Goal: Task Accomplishment & Management: Complete application form

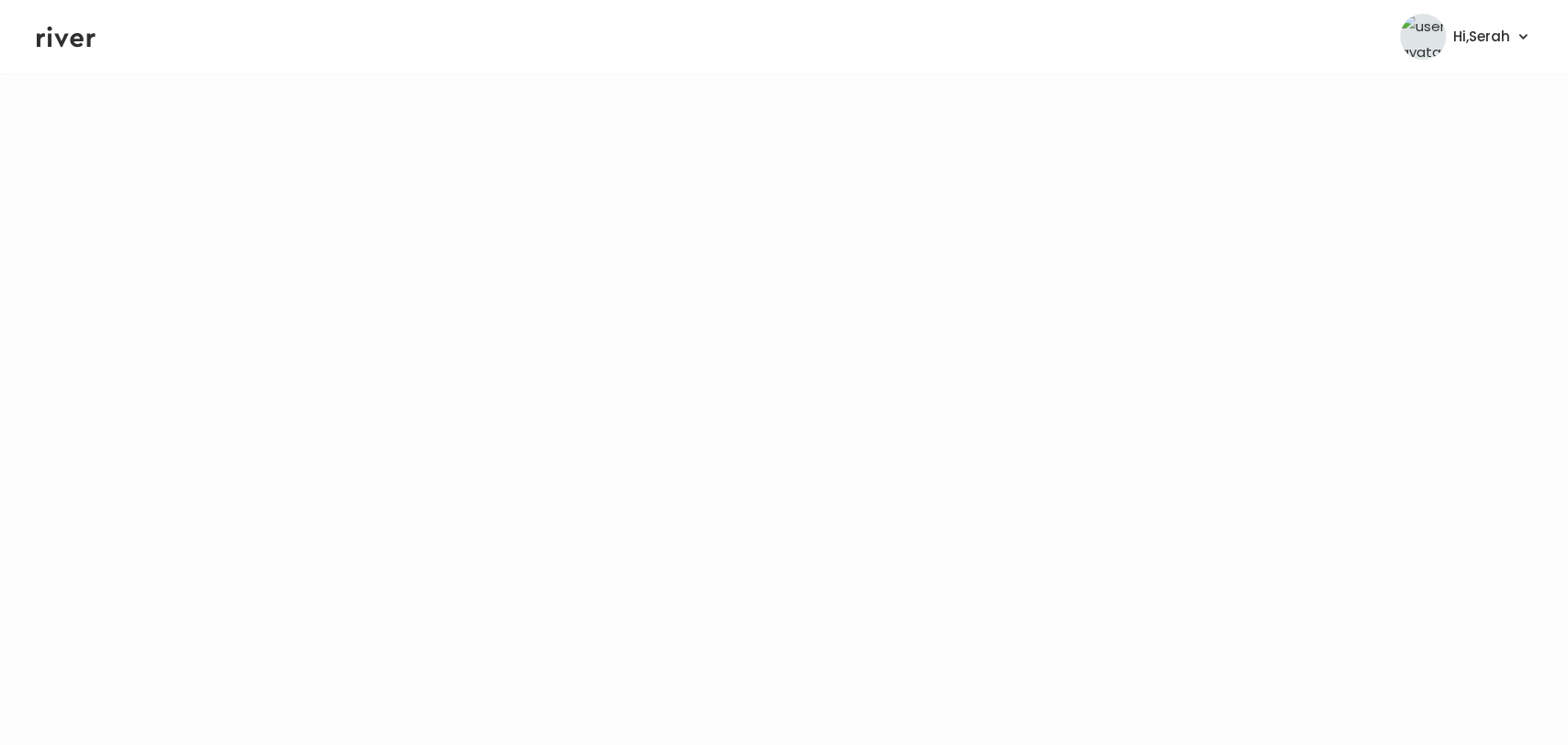
click at [79, 32] on icon at bounding box center [66, 37] width 59 height 27
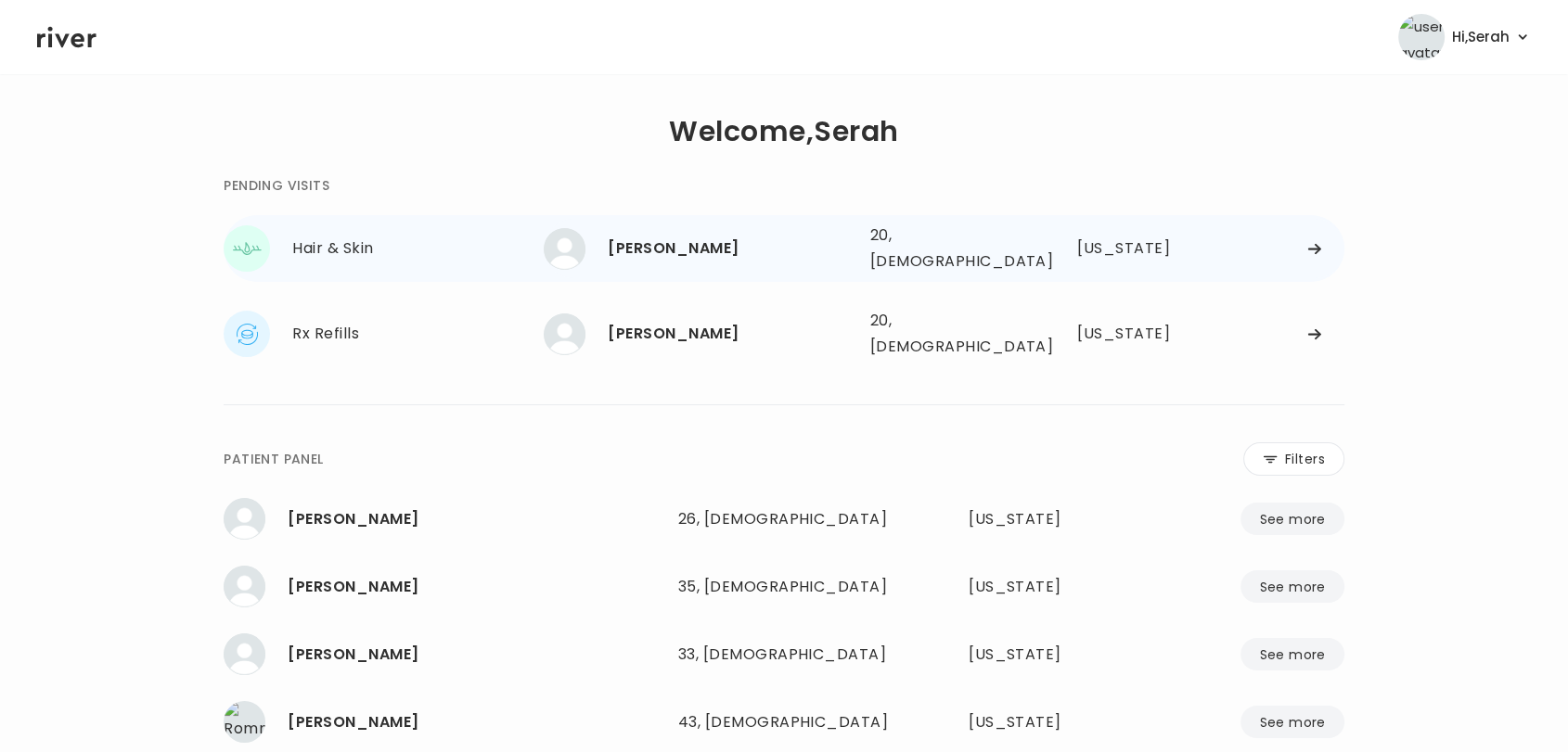
click at [739, 237] on div "[PERSON_NAME]" at bounding box center [731, 248] width 246 height 26
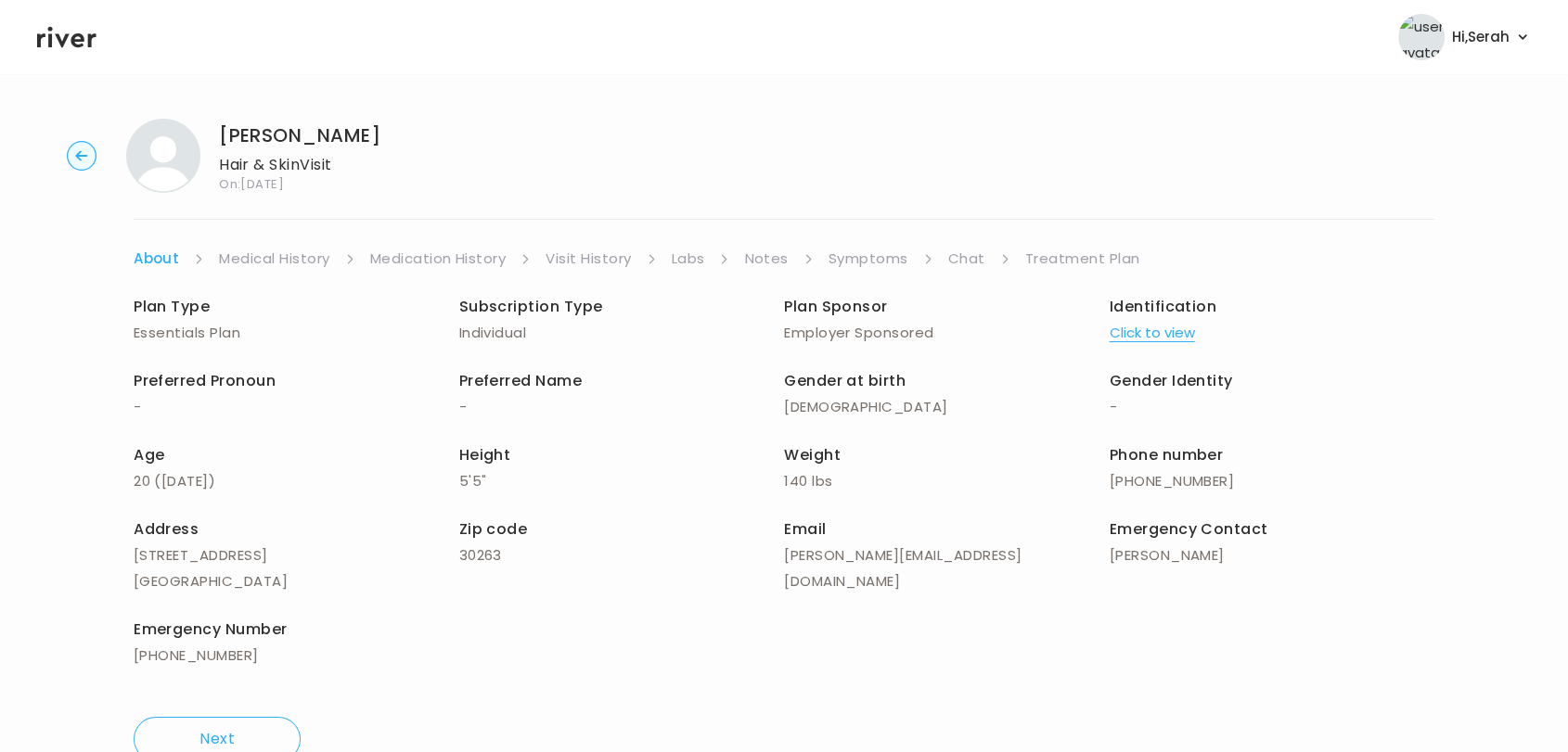
click at [682, 271] on link "Labs" at bounding box center [689, 258] width 33 height 26
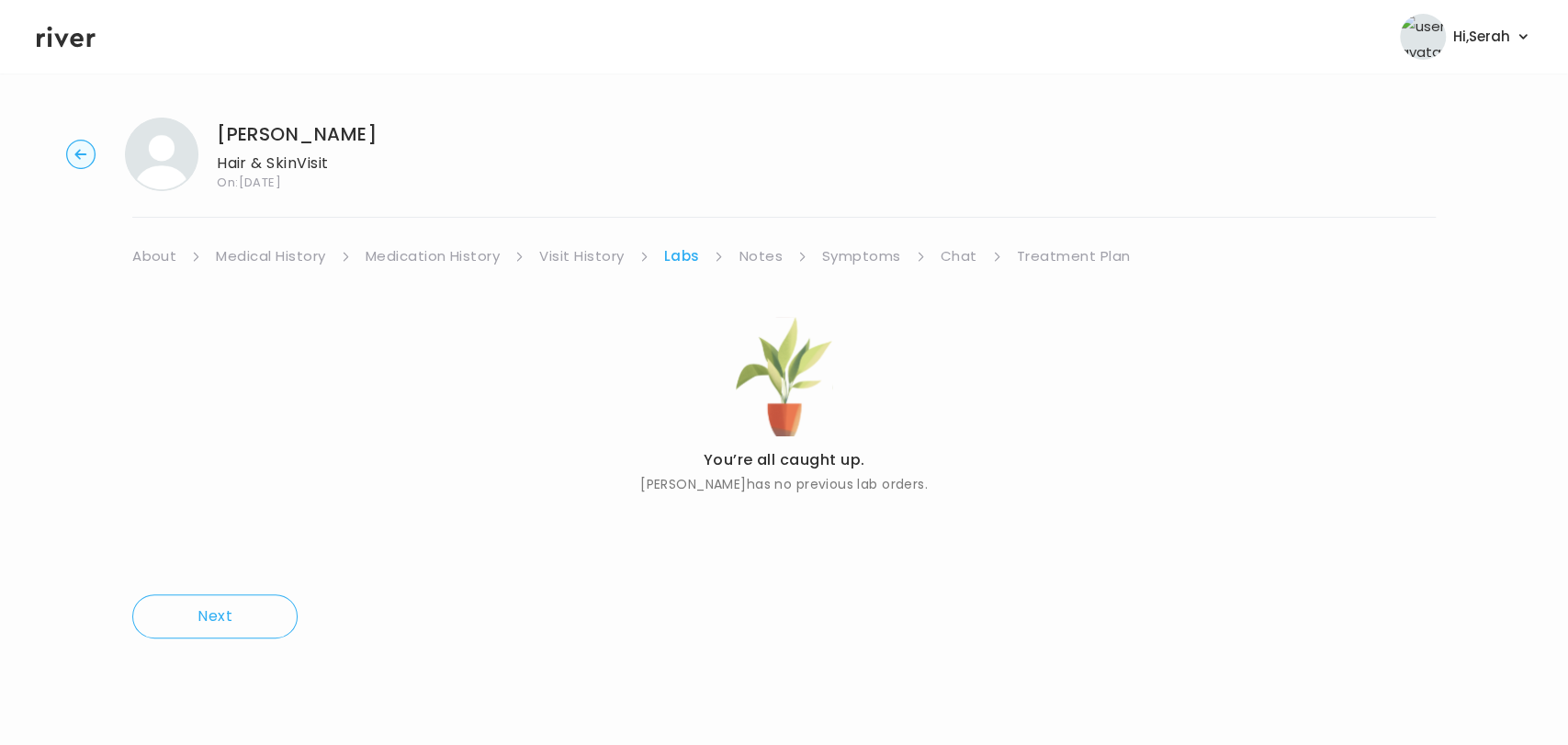
click at [1031, 255] on link "Treatment Plan" at bounding box center [1074, 256] width 114 height 26
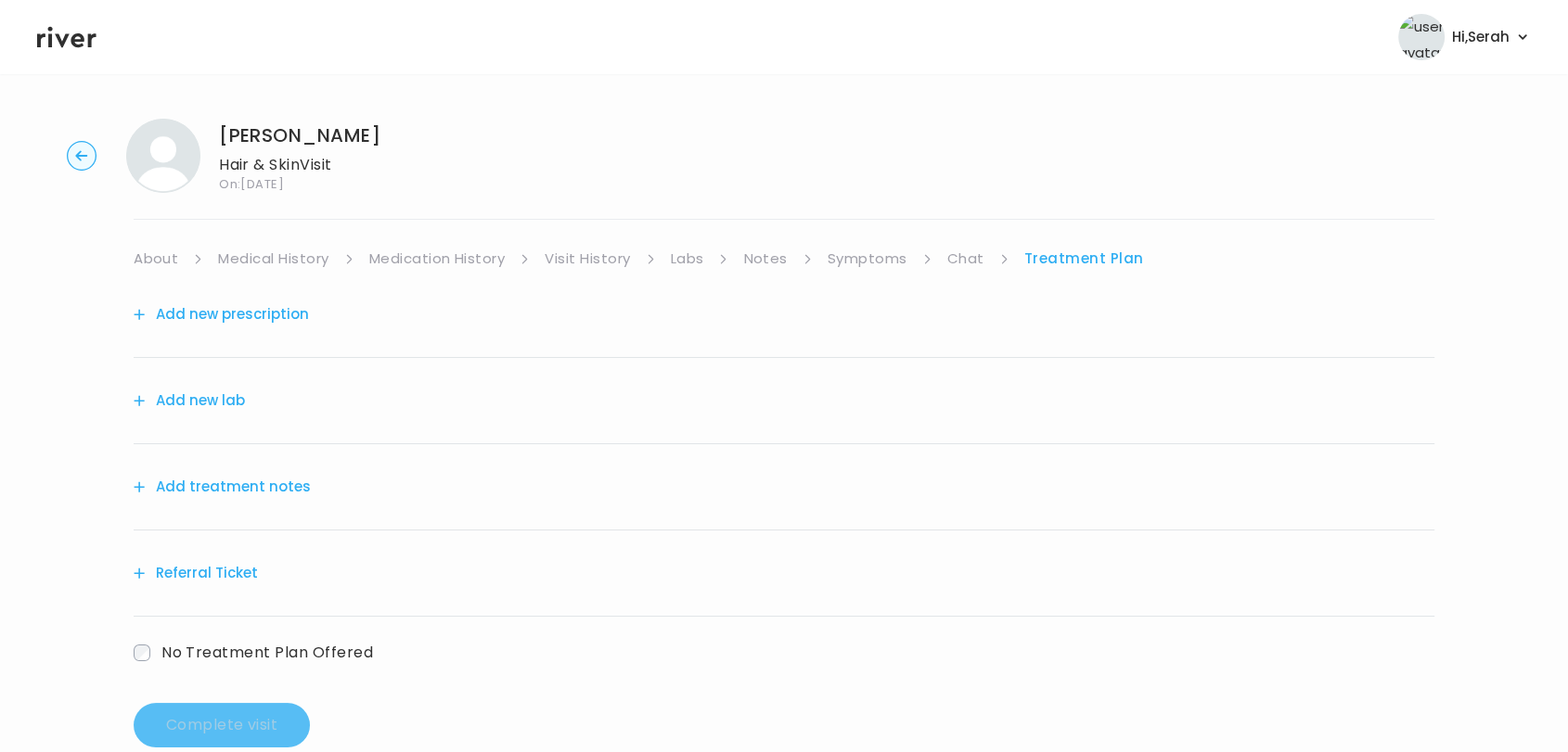
click at [337, 307] on div "Add new prescription" at bounding box center [784, 315] width 1301 height 86
click at [240, 324] on button "Add new prescription" at bounding box center [221, 314] width 175 height 26
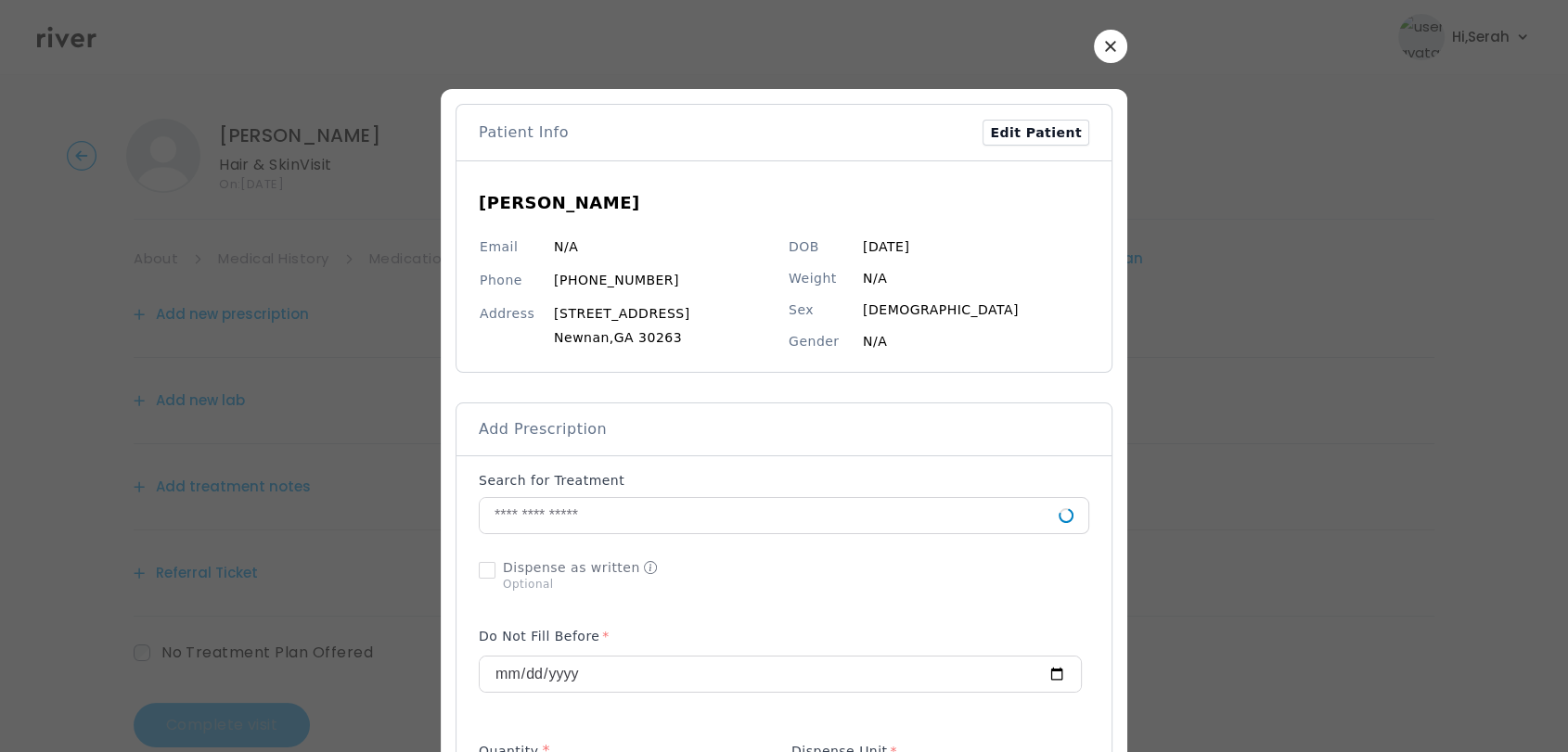
scroll to position [163, 0]
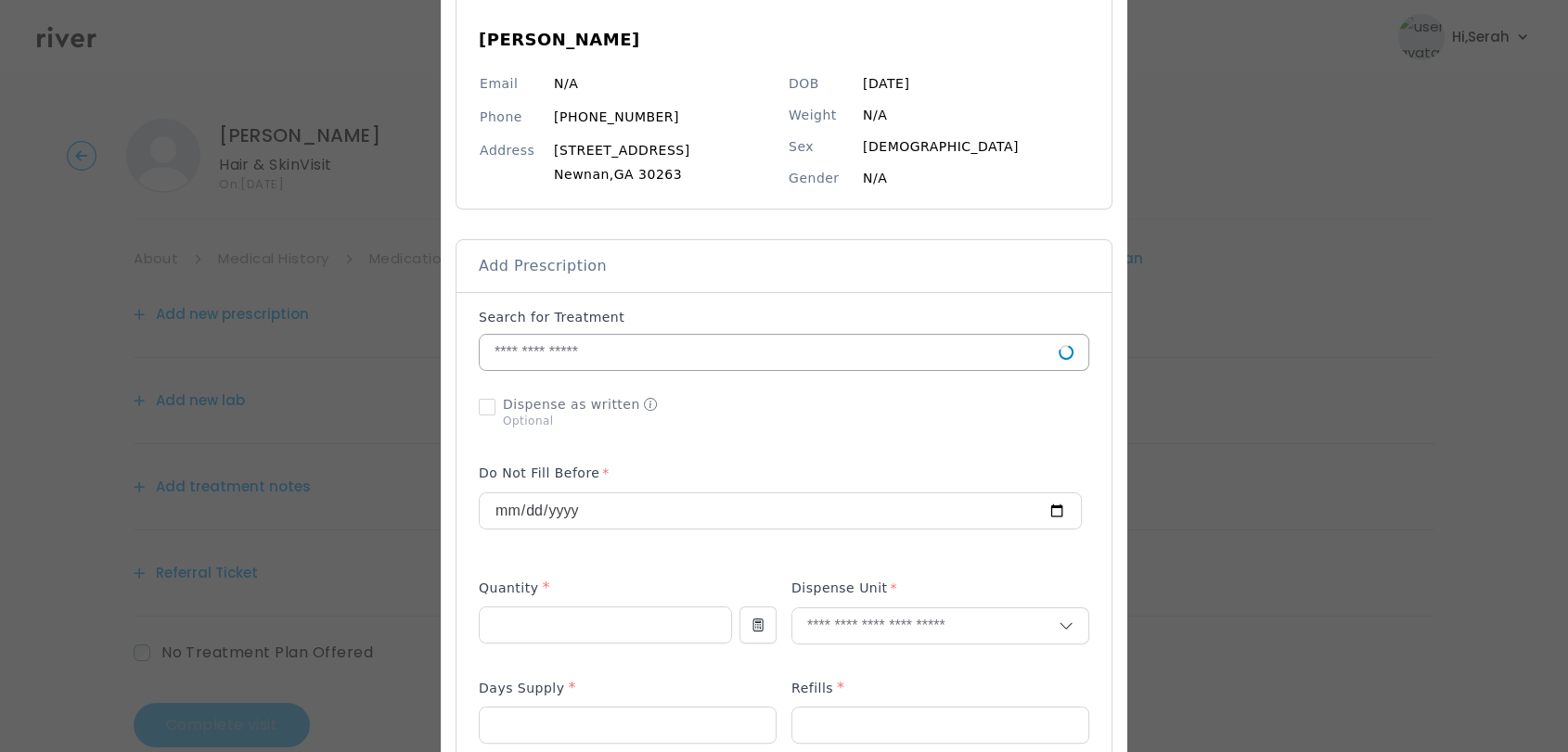
click at [589, 336] on input "text" at bounding box center [769, 352] width 579 height 35
type input "*"
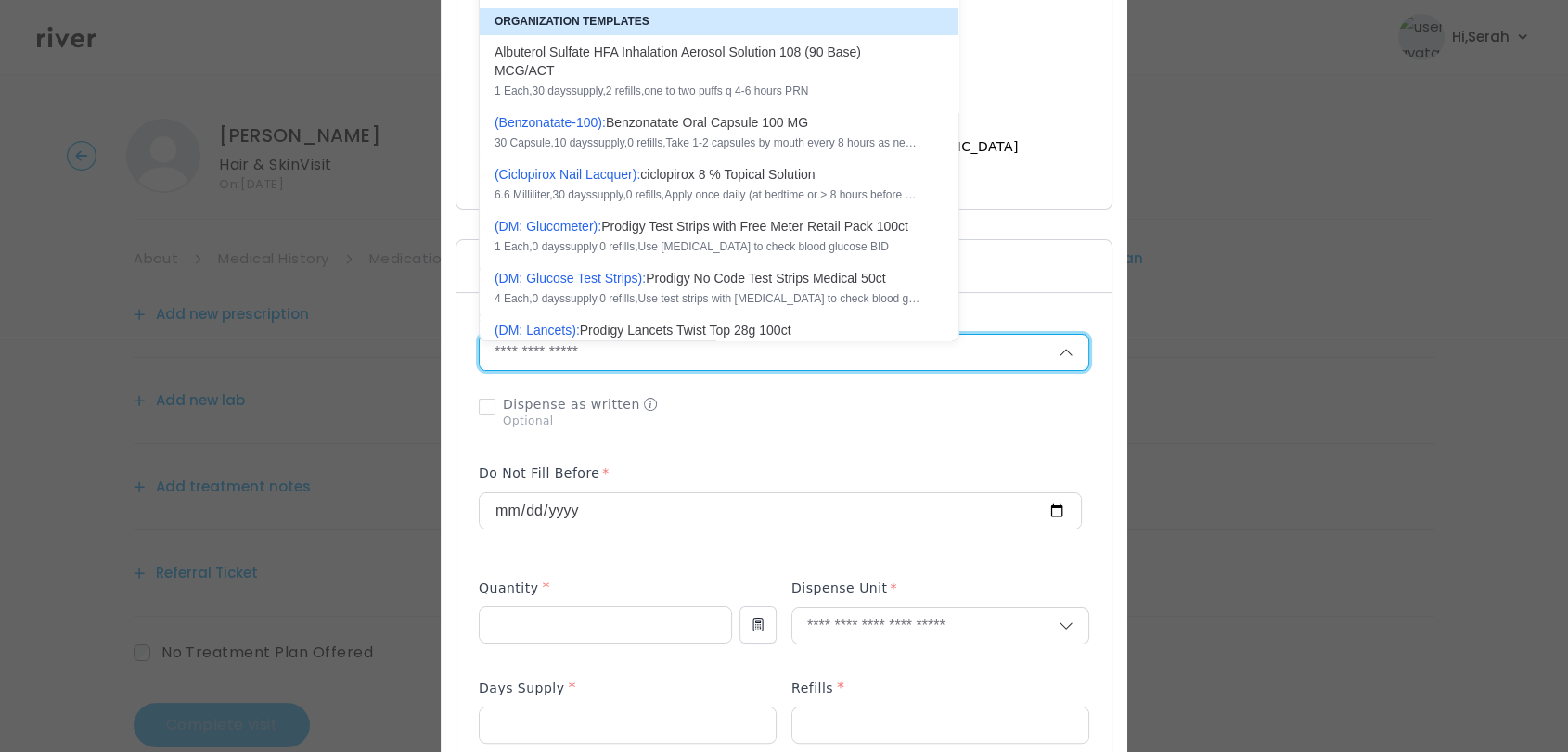
scroll to position [0, 0]
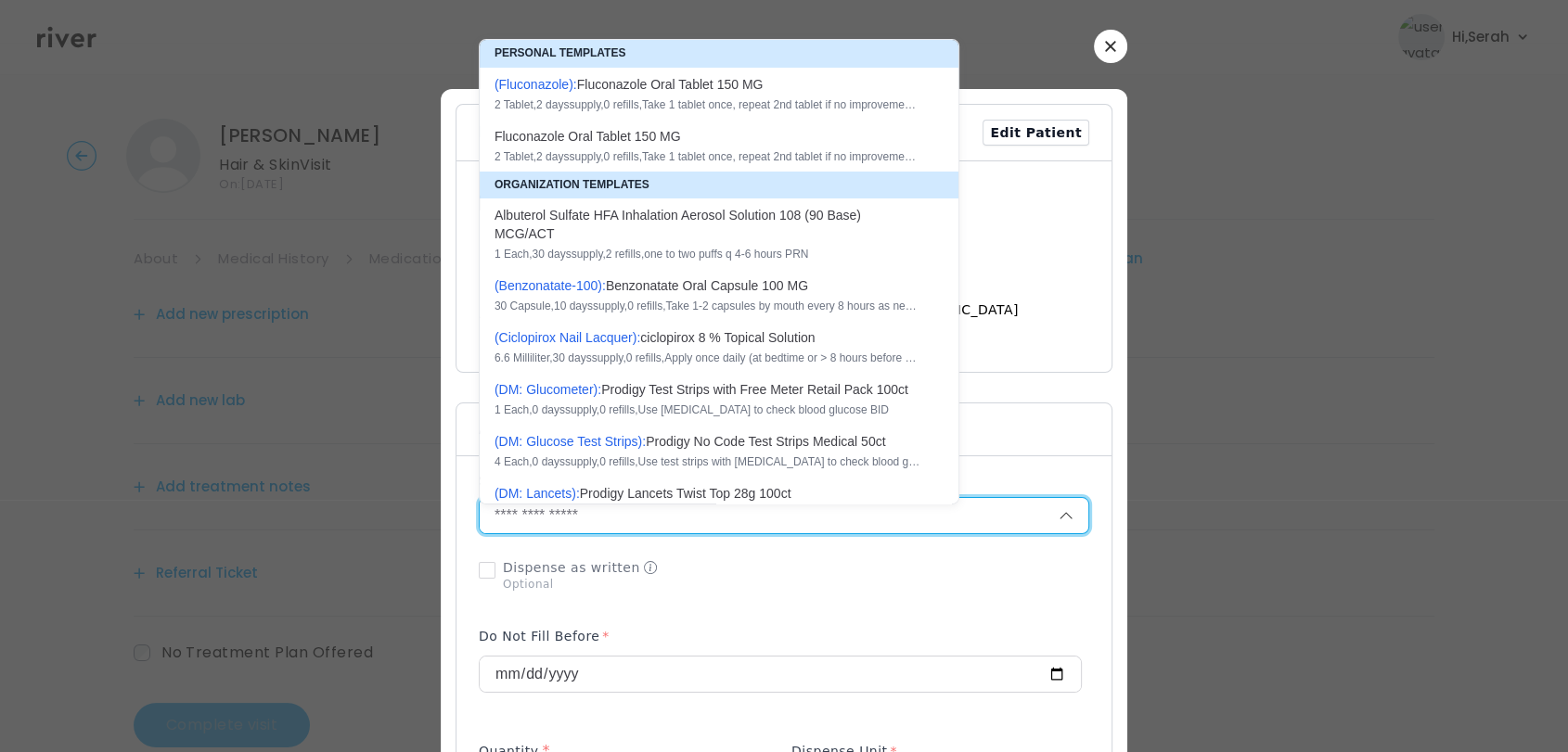
click at [1106, 47] on icon "button" at bounding box center [1110, 46] width 11 height 11
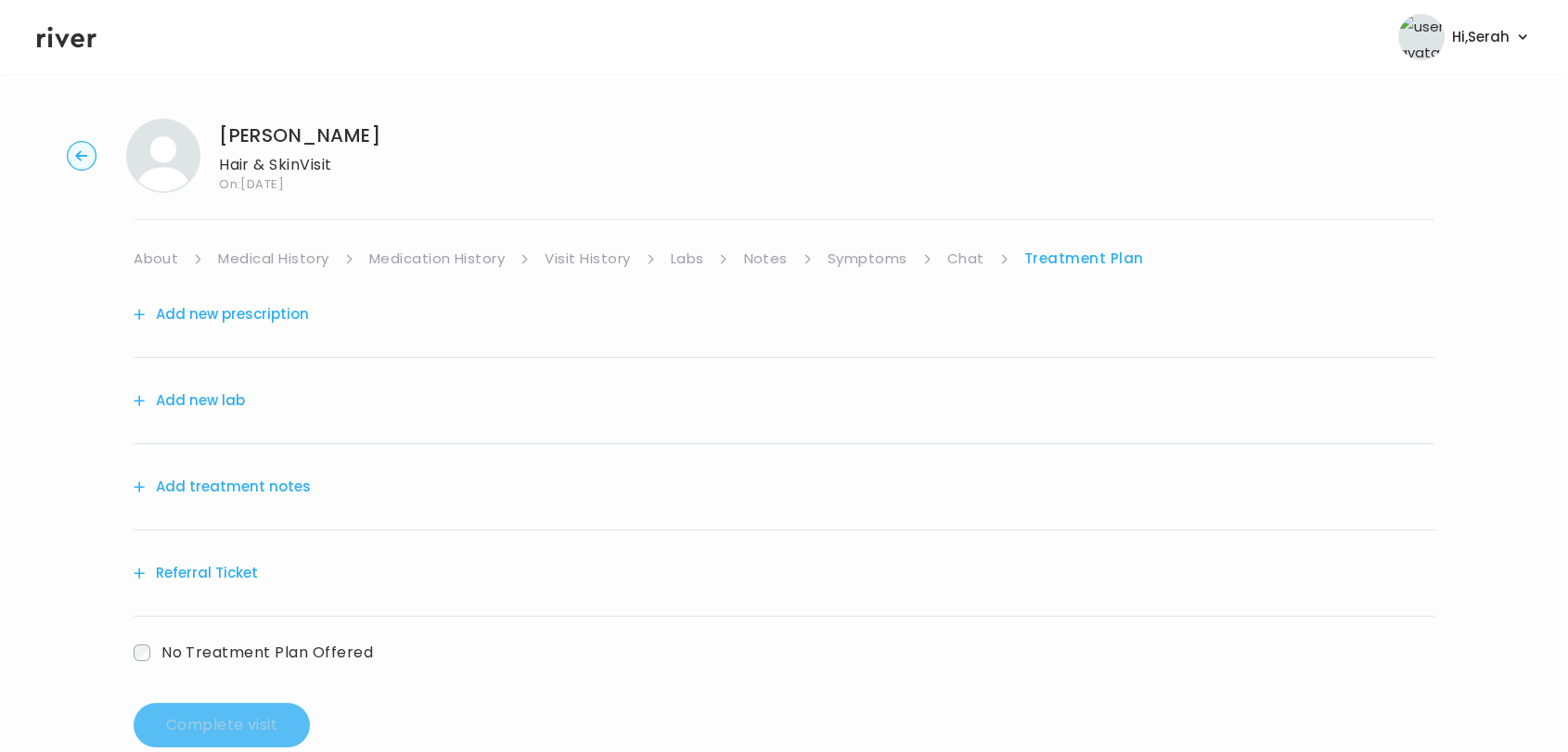
click at [210, 407] on button "Add new lab" at bounding box center [190, 400] width 112 height 26
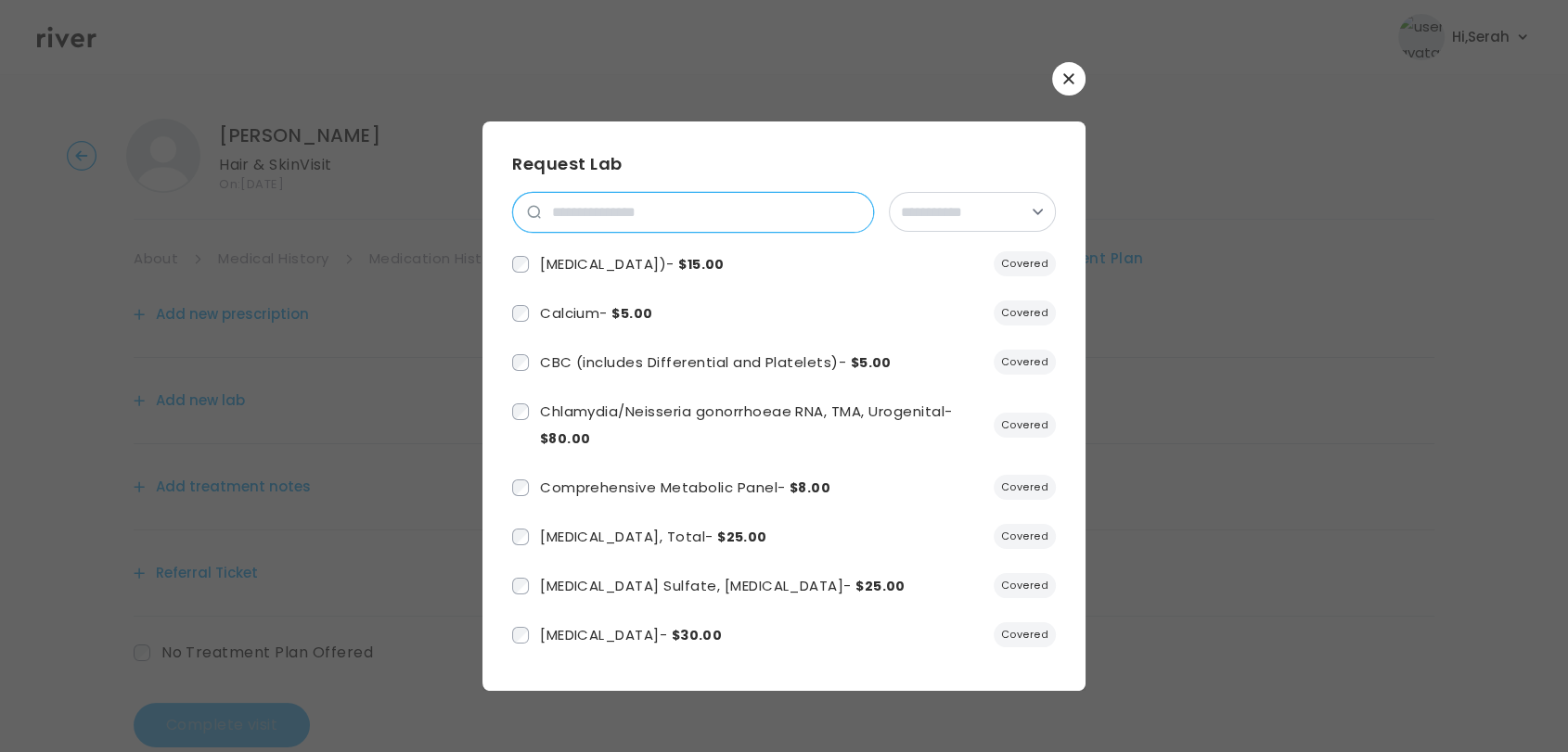
click at [648, 217] on input "search" at bounding box center [707, 212] width 333 height 39
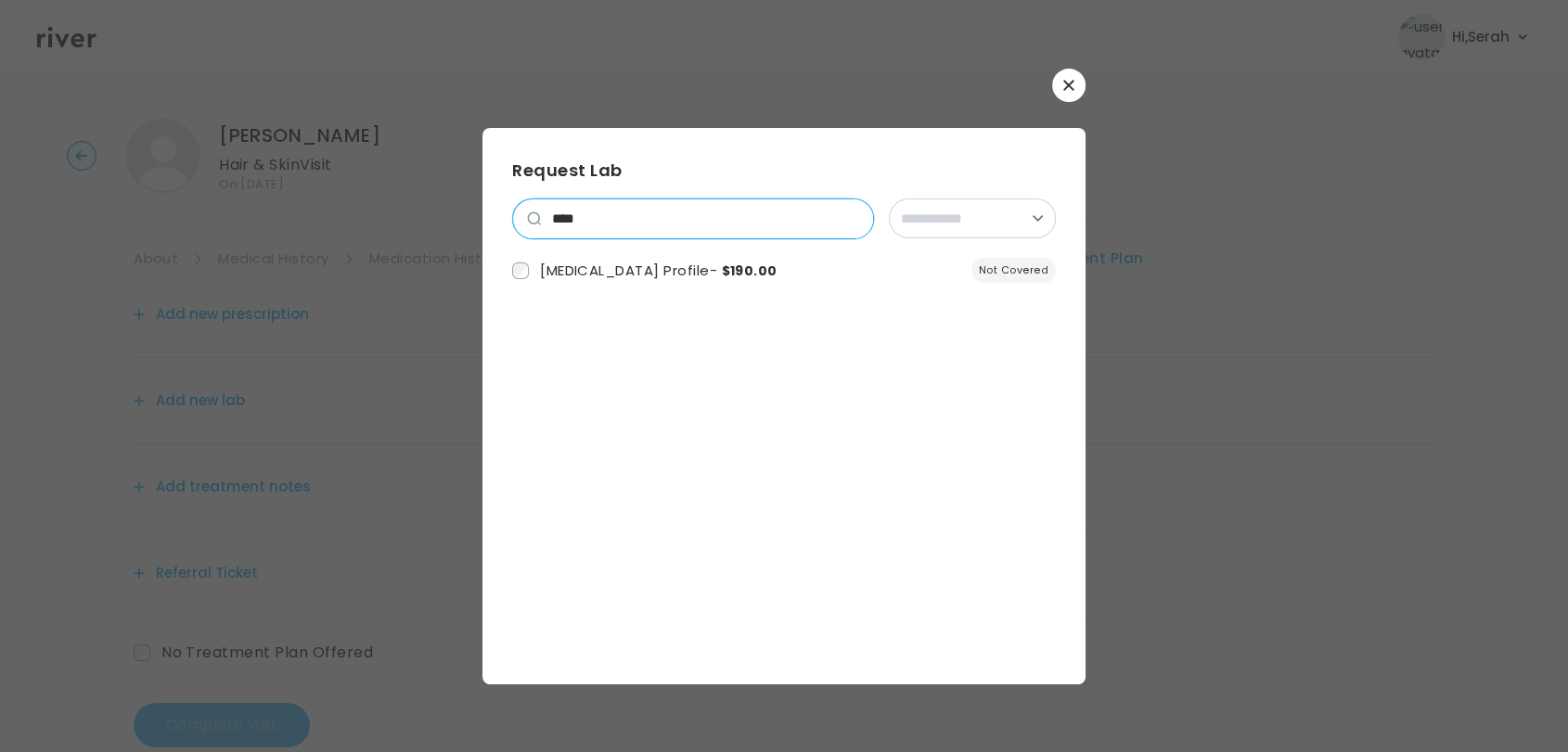
type input "****"
click at [1061, 79] on button "button" at bounding box center [1069, 85] width 33 height 33
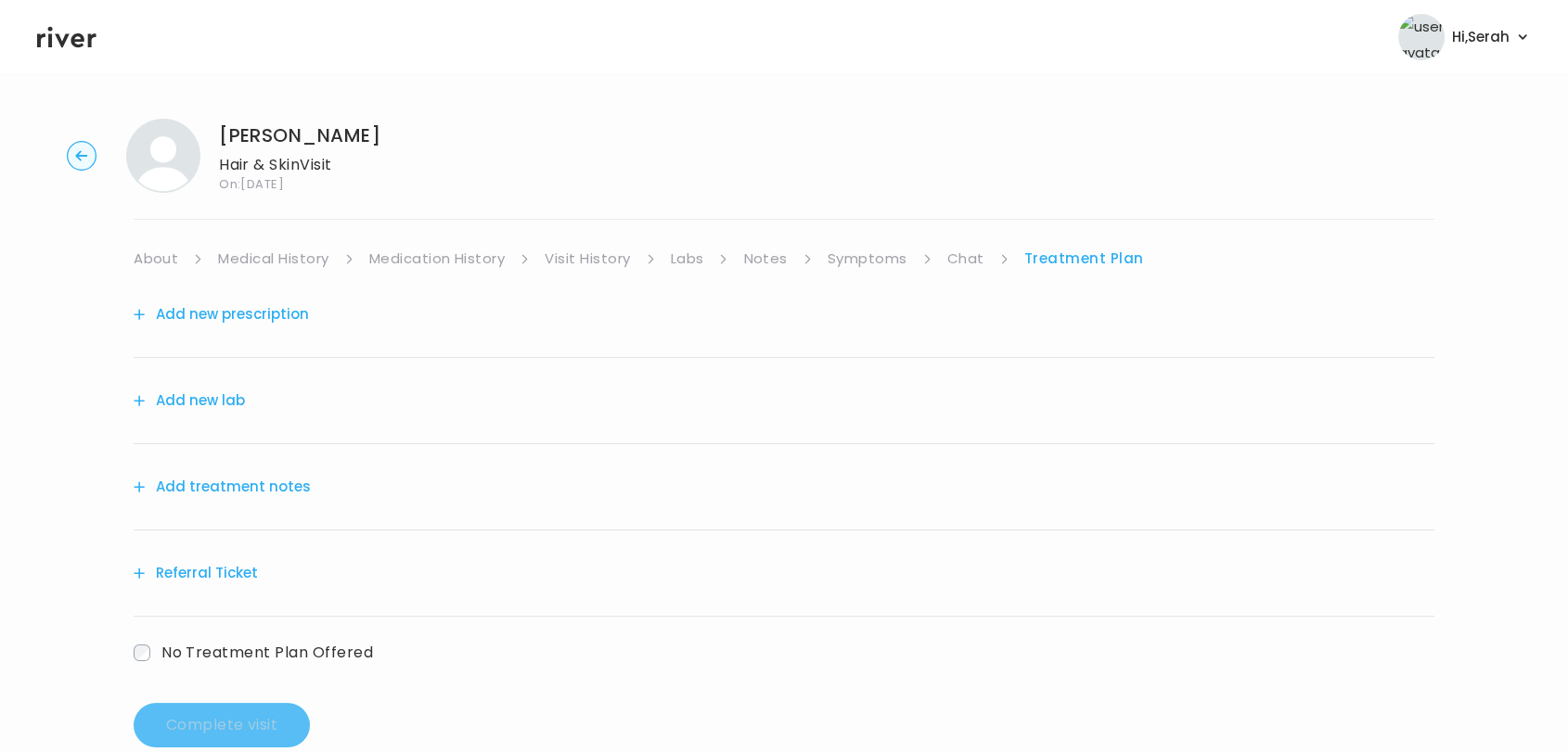
click at [81, 44] on icon at bounding box center [67, 38] width 60 height 22
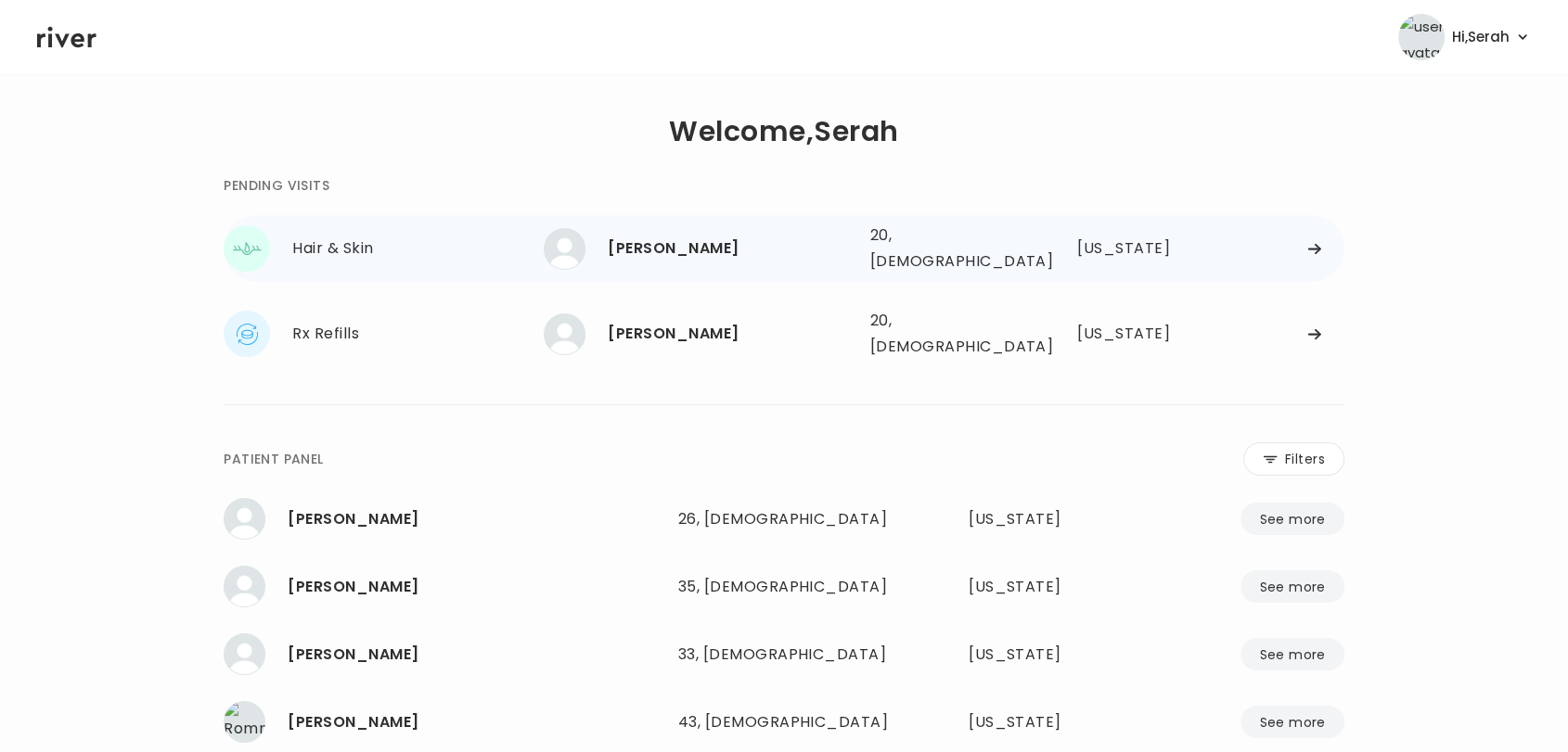
click at [661, 249] on div "[PERSON_NAME]" at bounding box center [731, 248] width 246 height 26
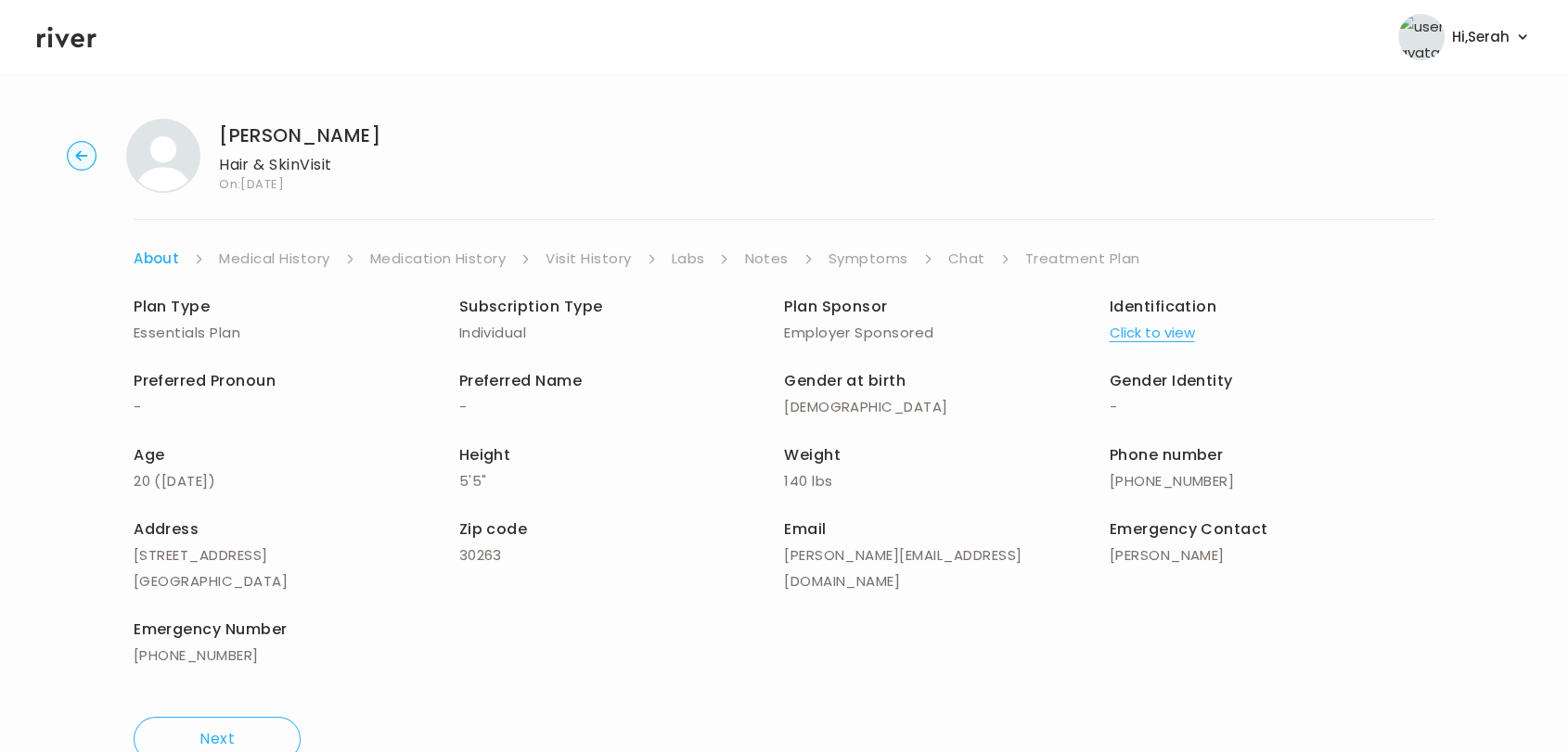
click at [870, 258] on link "Symptoms" at bounding box center [869, 258] width 80 height 26
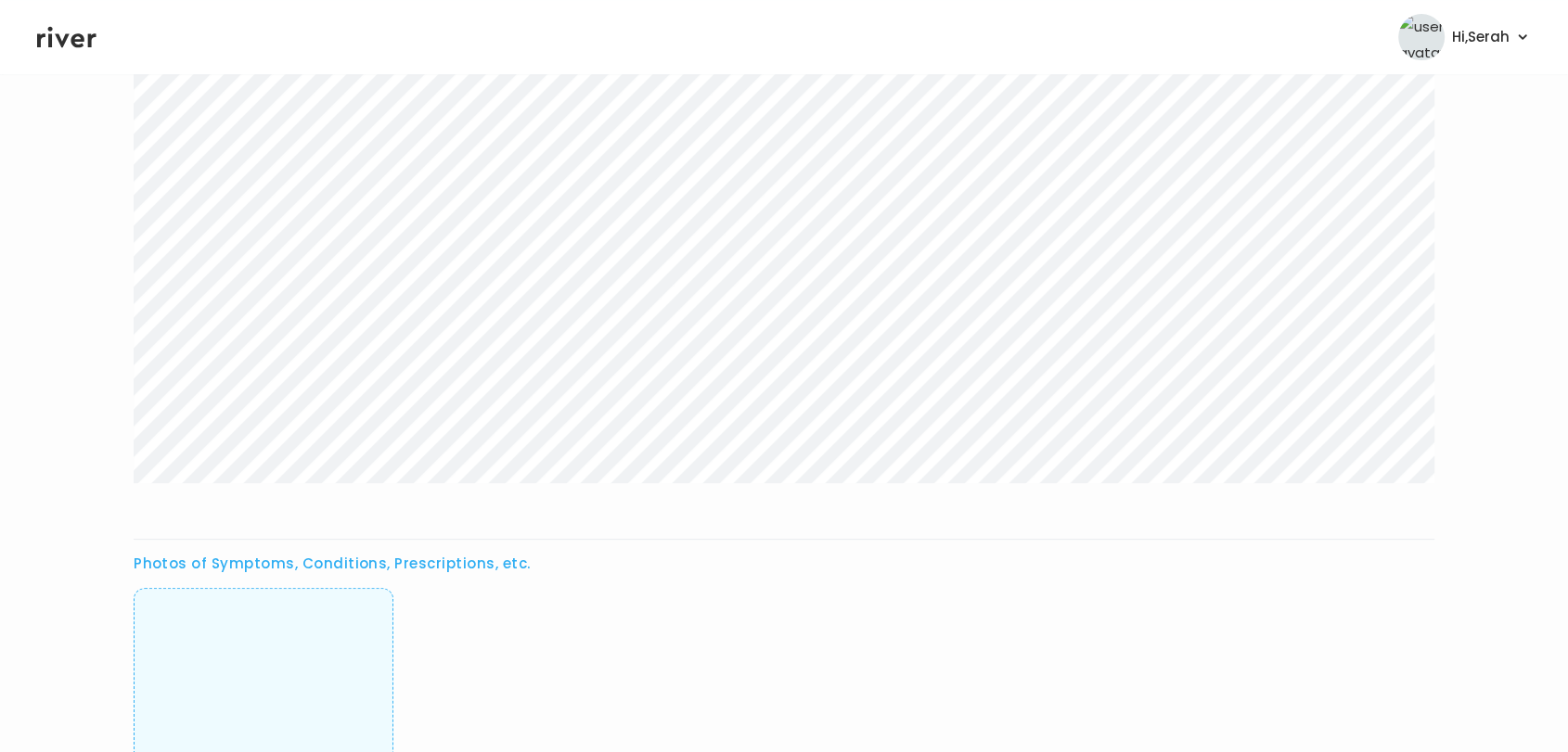
scroll to position [378, 0]
click at [263, 659] on img at bounding box center [263, 695] width 0 height 184
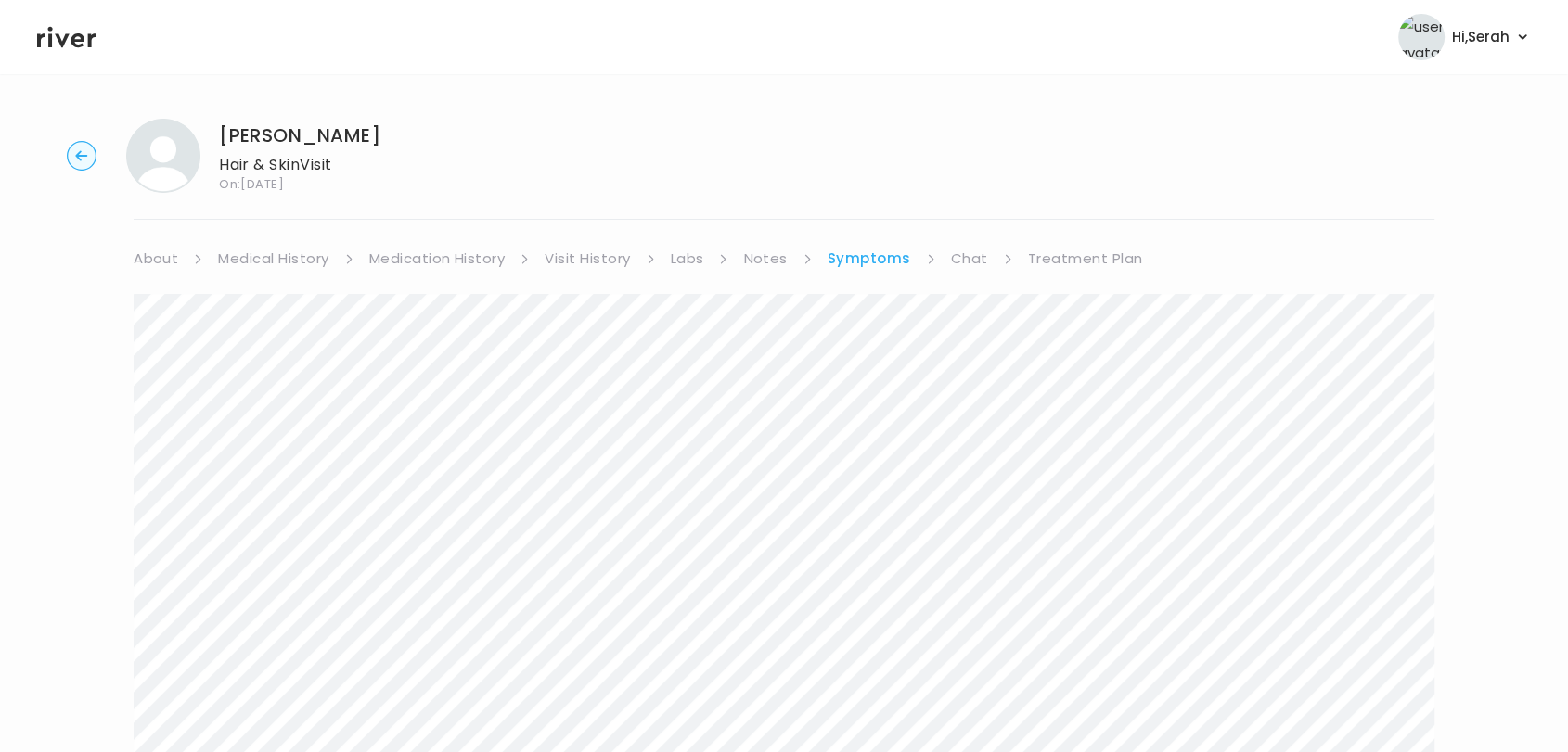
click at [977, 259] on link "Chat" at bounding box center [969, 258] width 37 height 26
click at [855, 256] on link "Symptoms" at bounding box center [868, 258] width 80 height 26
click at [977, 246] on link "Chat" at bounding box center [969, 258] width 37 height 26
click at [68, 35] on icon at bounding box center [67, 37] width 60 height 27
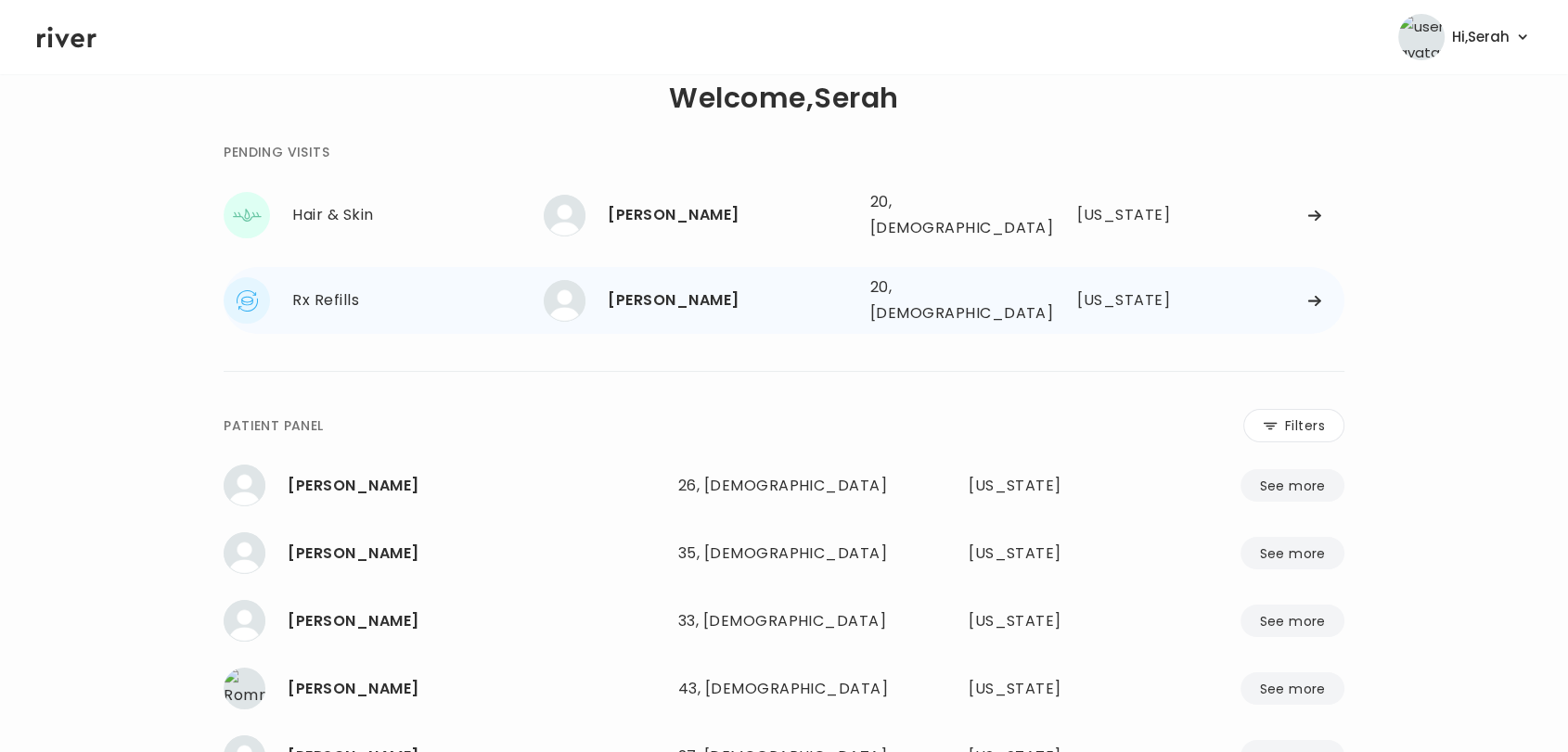
scroll to position [31, 0]
click at [642, 289] on div "[PERSON_NAME]" at bounding box center [731, 302] width 246 height 26
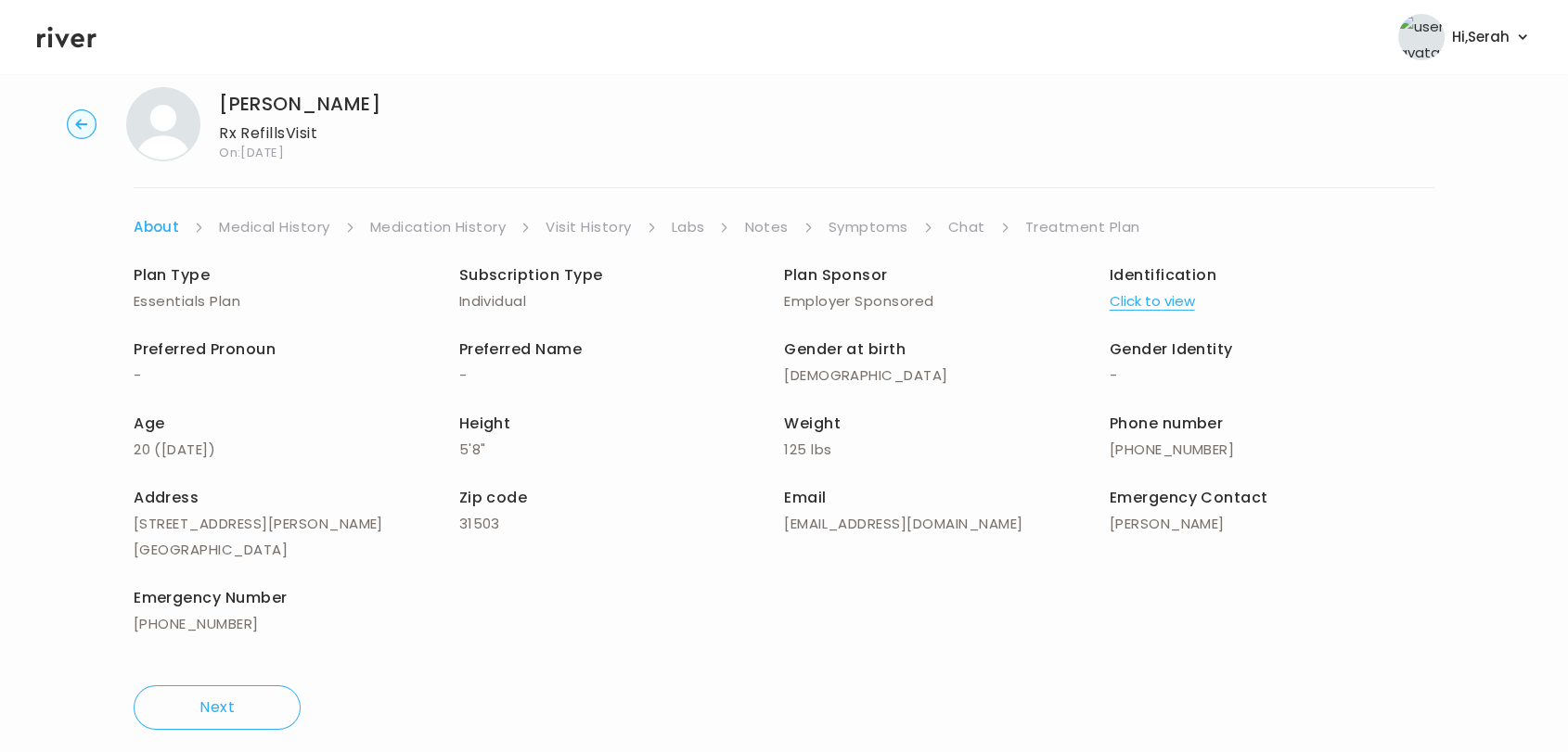
click at [876, 225] on link "Symptoms" at bounding box center [869, 227] width 80 height 26
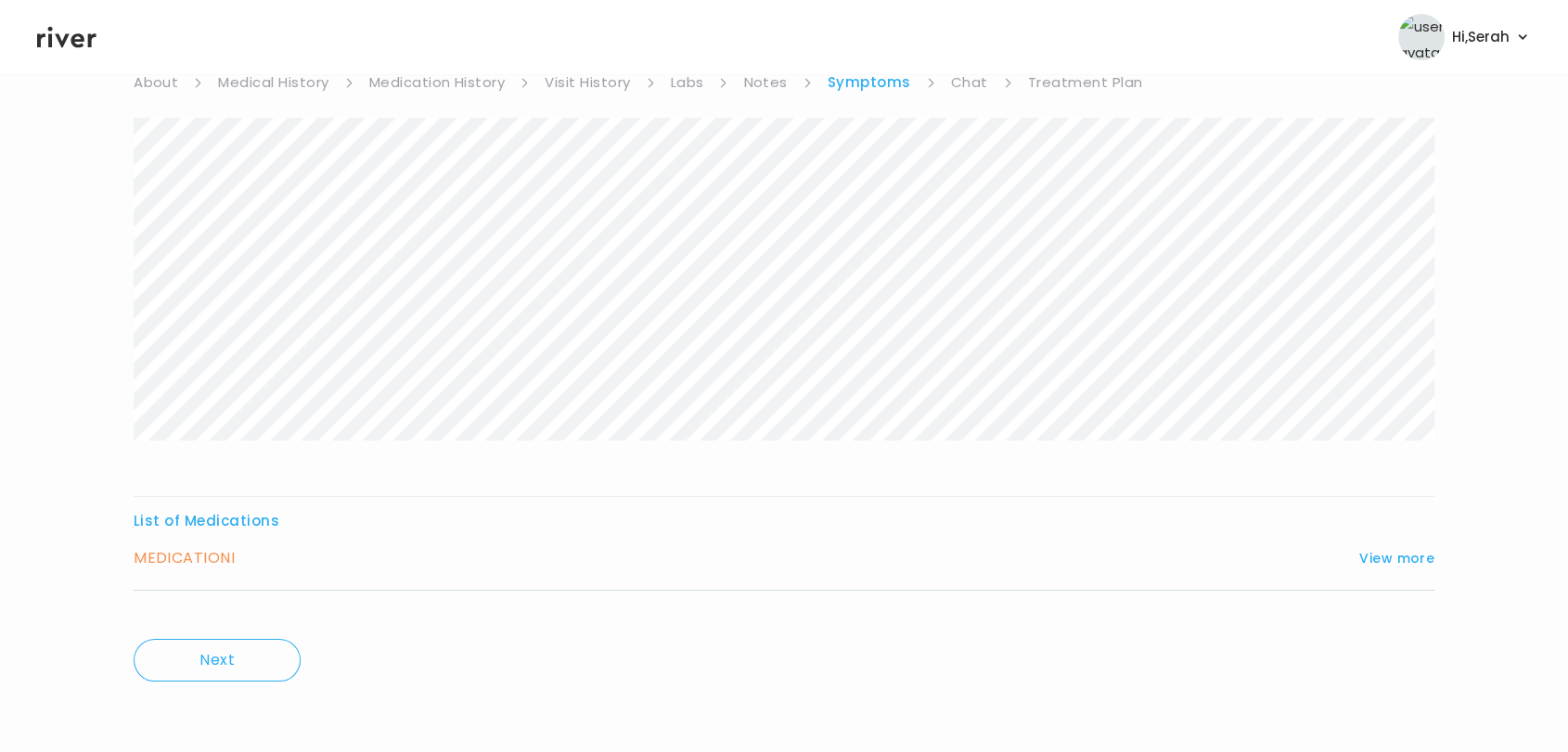
scroll to position [174, 0]
click at [1403, 556] on button "View more" at bounding box center [1396, 559] width 75 height 22
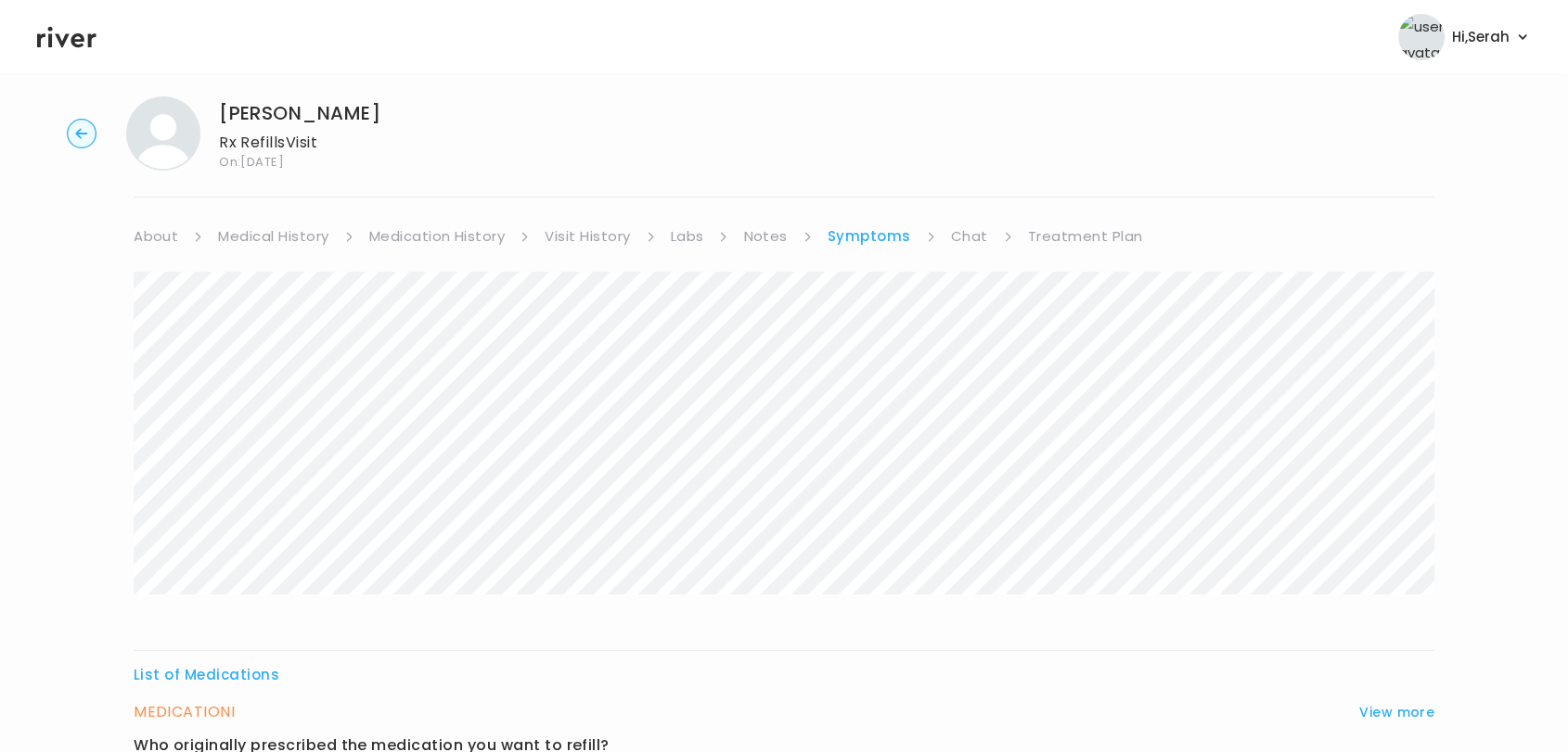
scroll to position [0, 0]
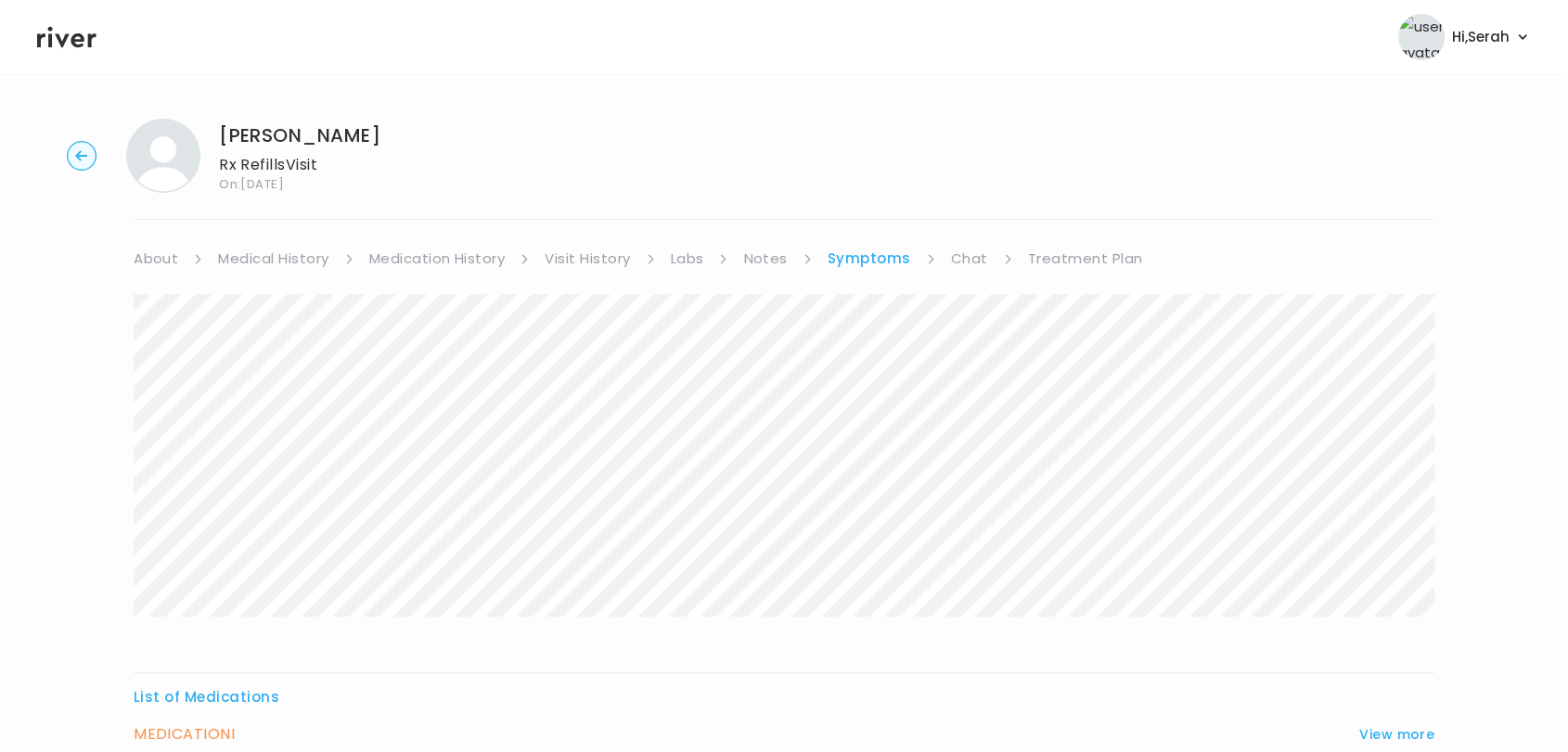
click at [1046, 254] on link "Treatment Plan" at bounding box center [1086, 258] width 115 height 26
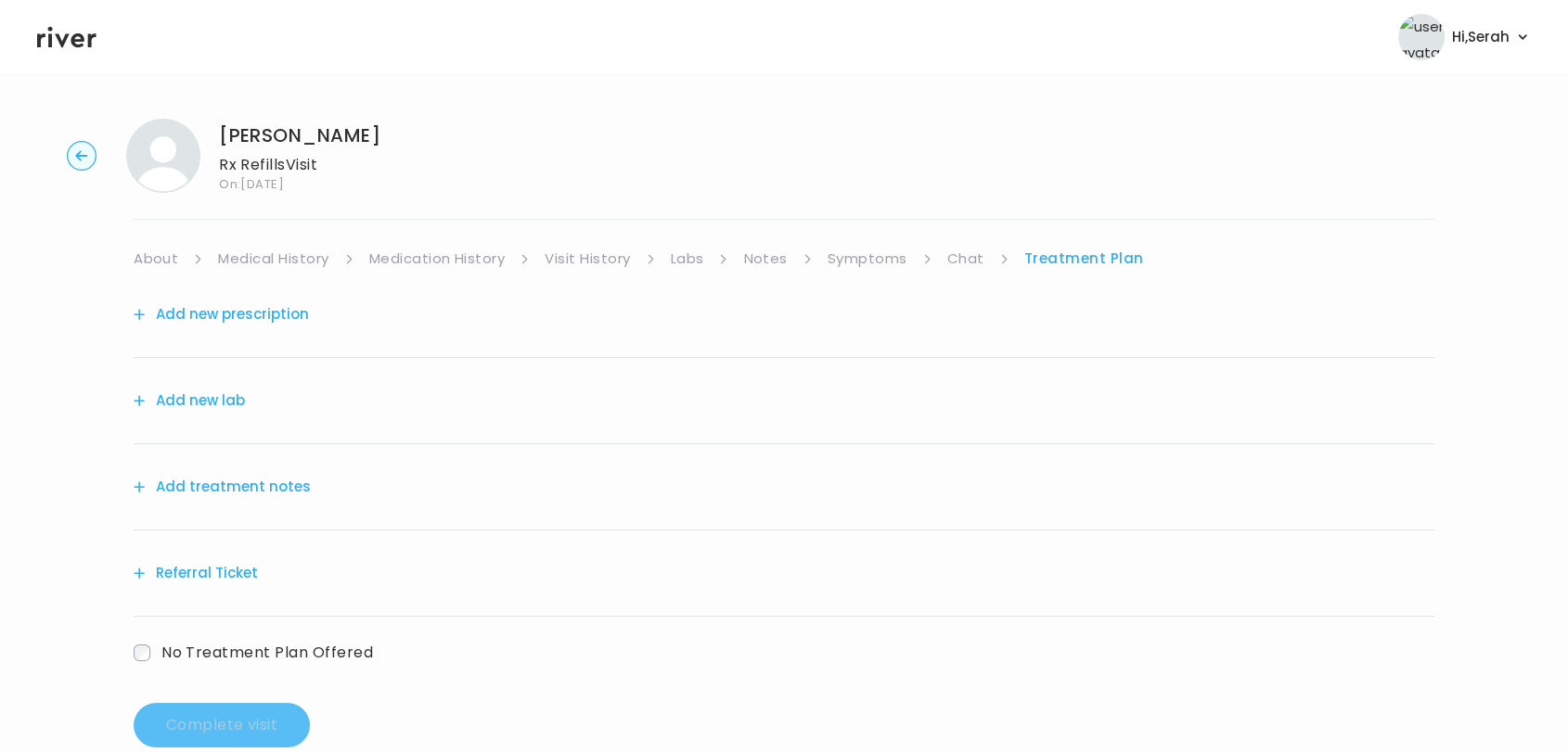
click at [964, 247] on link "Chat" at bounding box center [965, 258] width 37 height 26
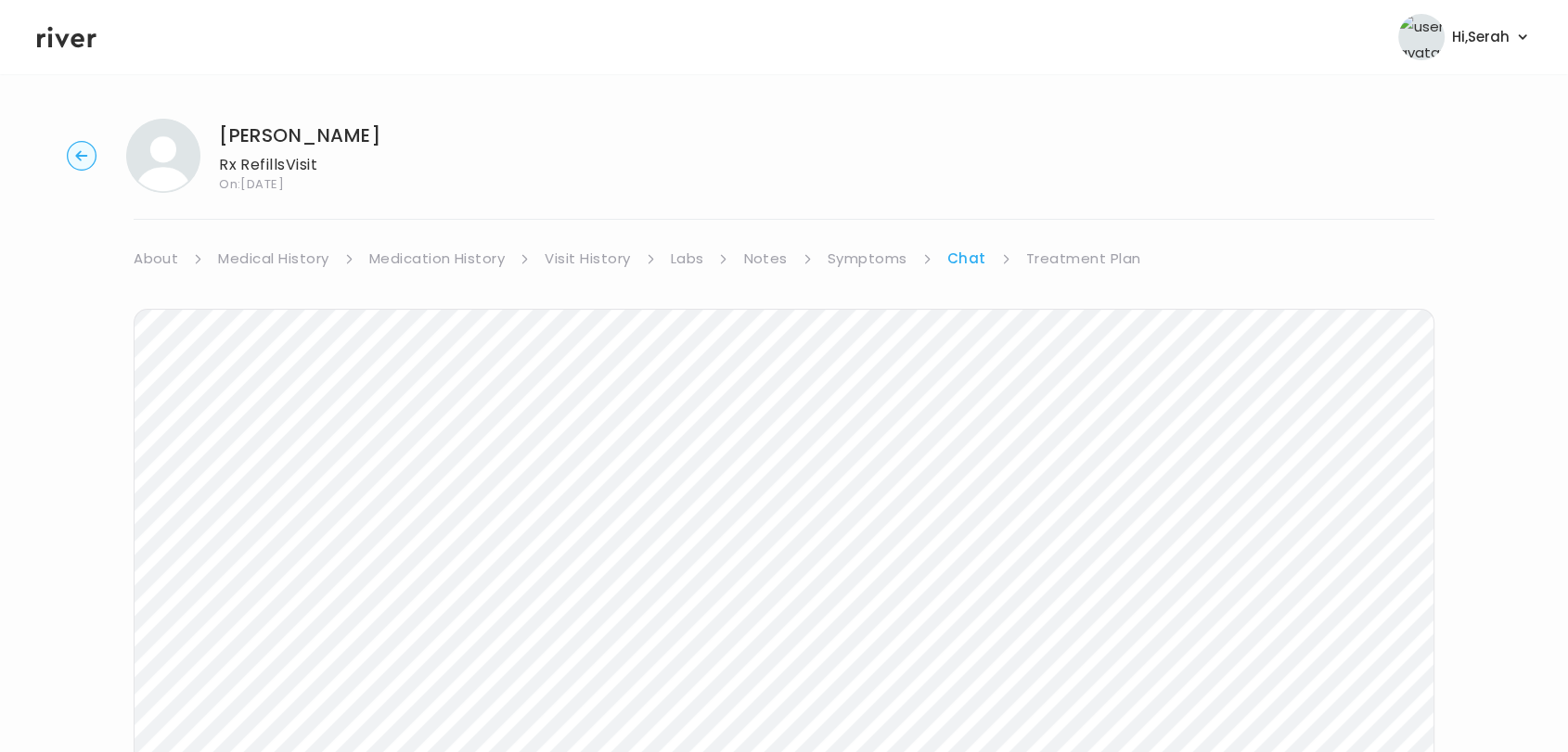
click at [1067, 268] on link "Treatment Plan" at bounding box center [1084, 258] width 115 height 26
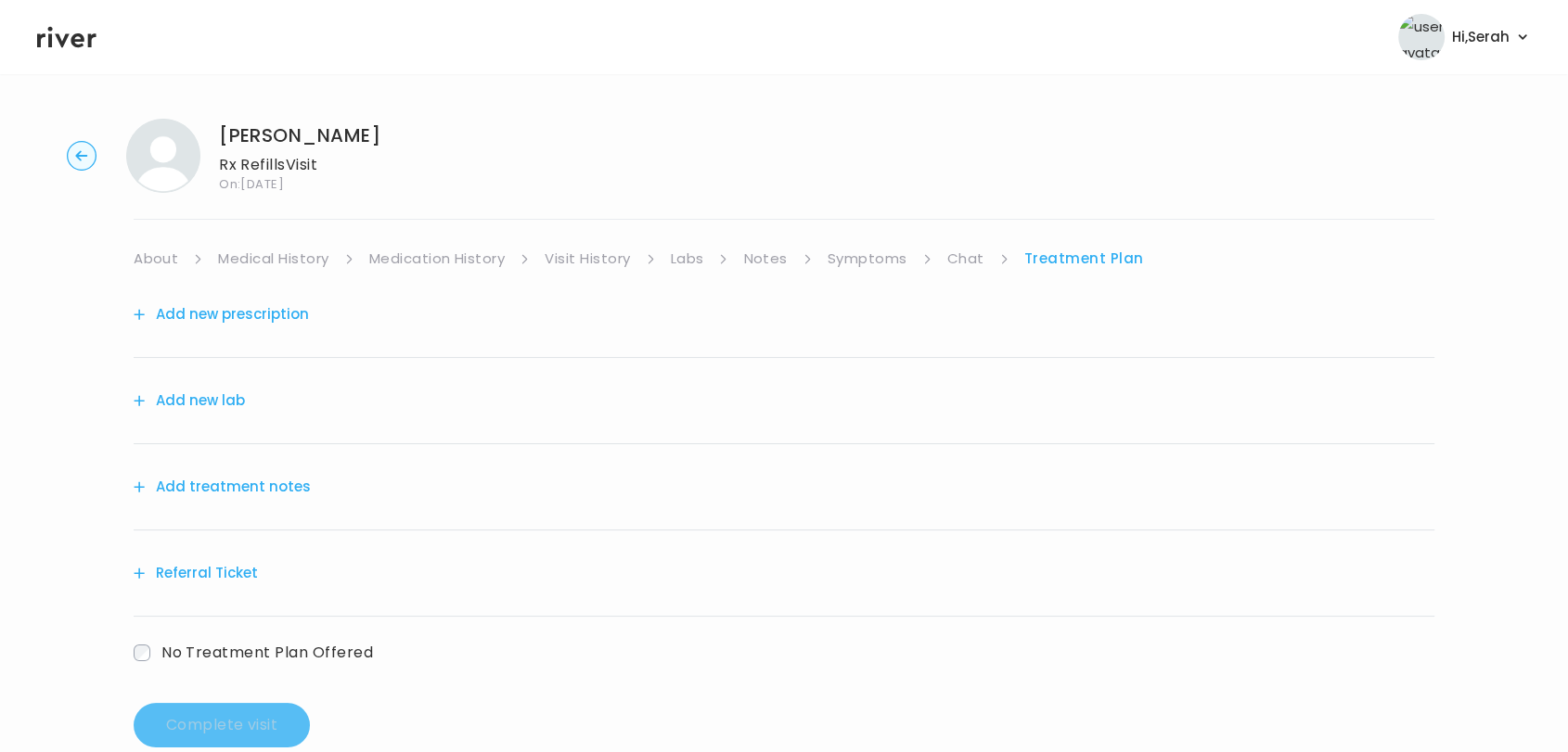
click at [267, 315] on button "Add new prescription" at bounding box center [221, 314] width 175 height 26
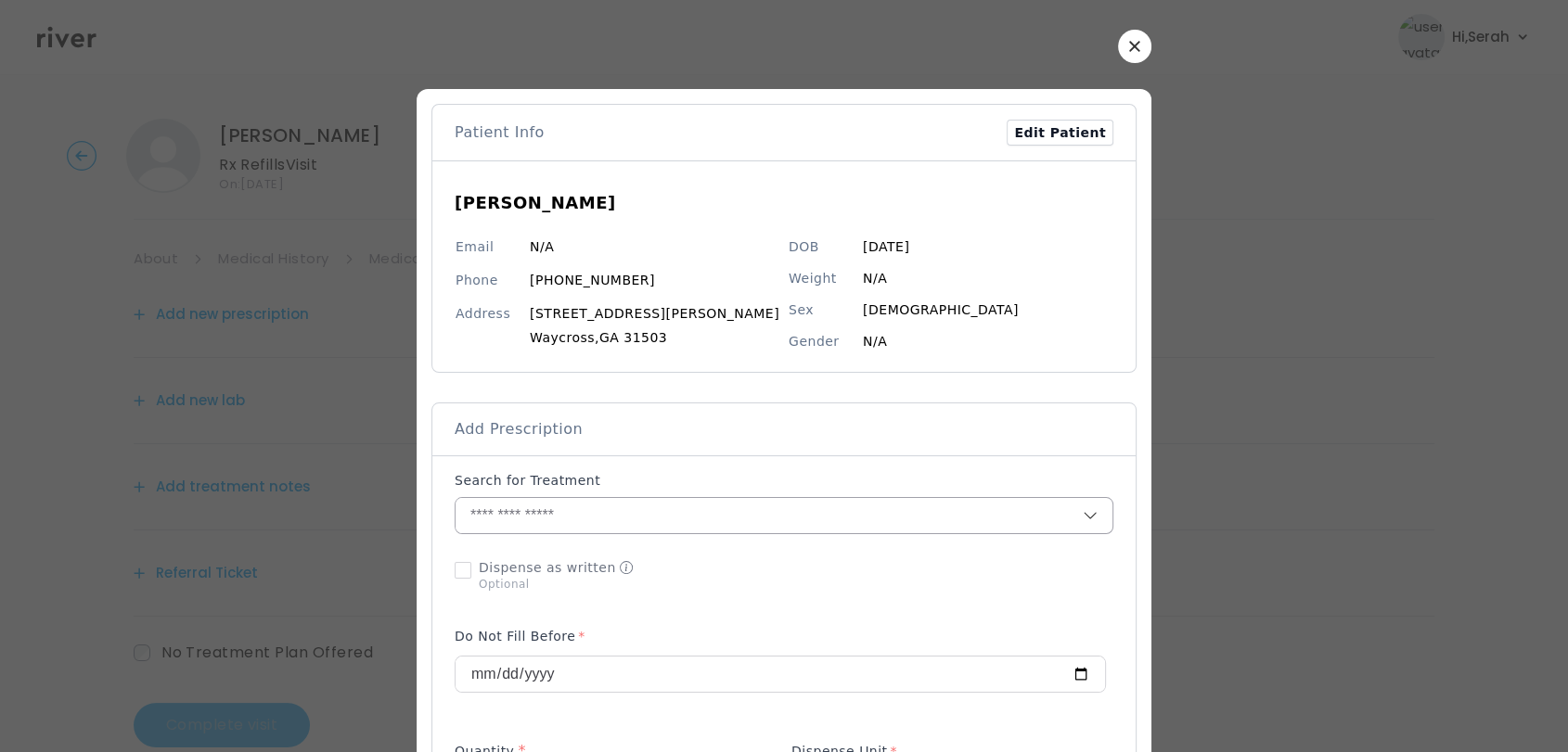
click at [650, 501] on input "text" at bounding box center [769, 515] width 627 height 35
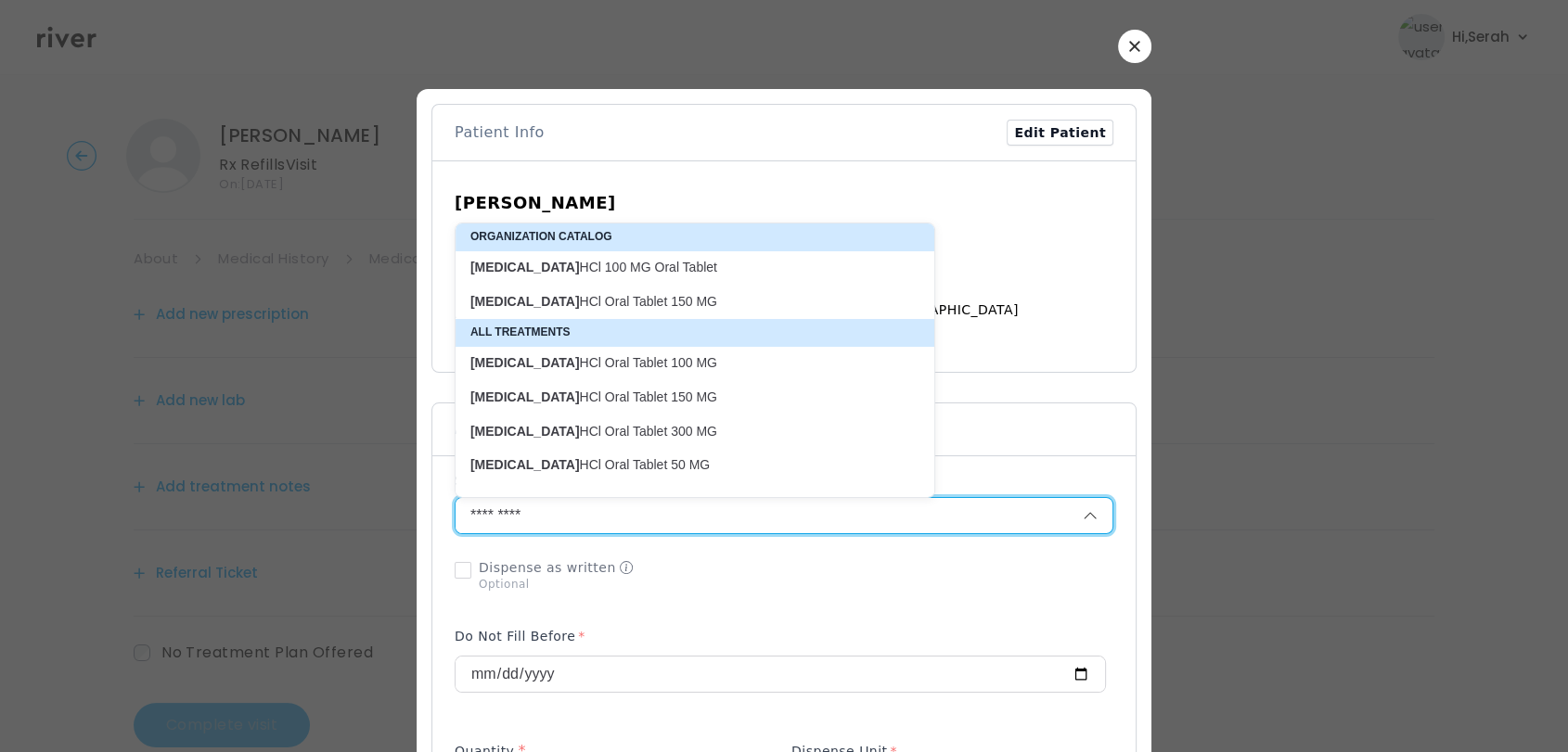
click at [628, 459] on p "[MEDICAL_DATA] HCl Oral Tablet 50 MG" at bounding box center [684, 465] width 426 height 18
type input "**********"
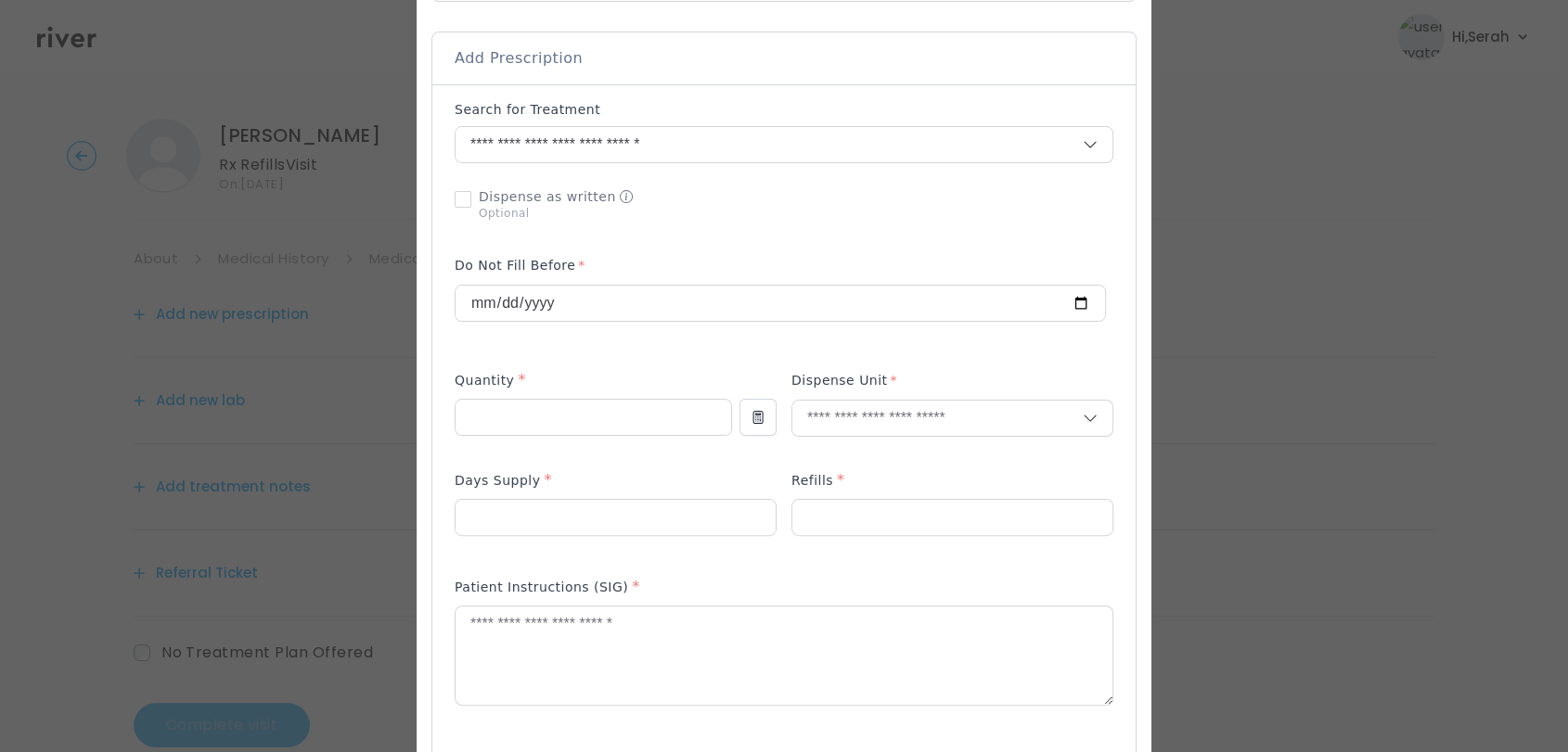
scroll to position [378, 0]
click at [566, 405] on input "number" at bounding box center [594, 410] width 276 height 35
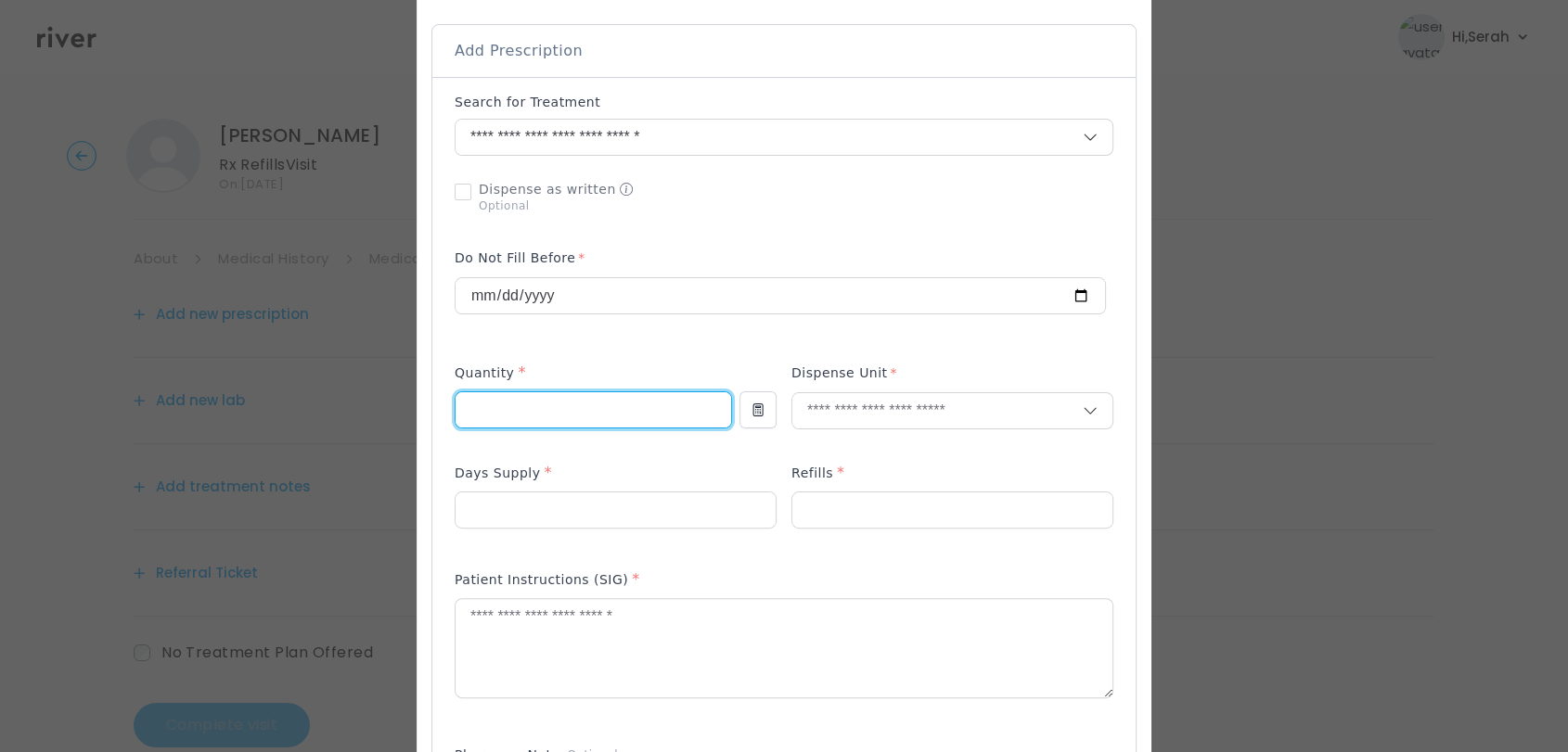
type input "**"
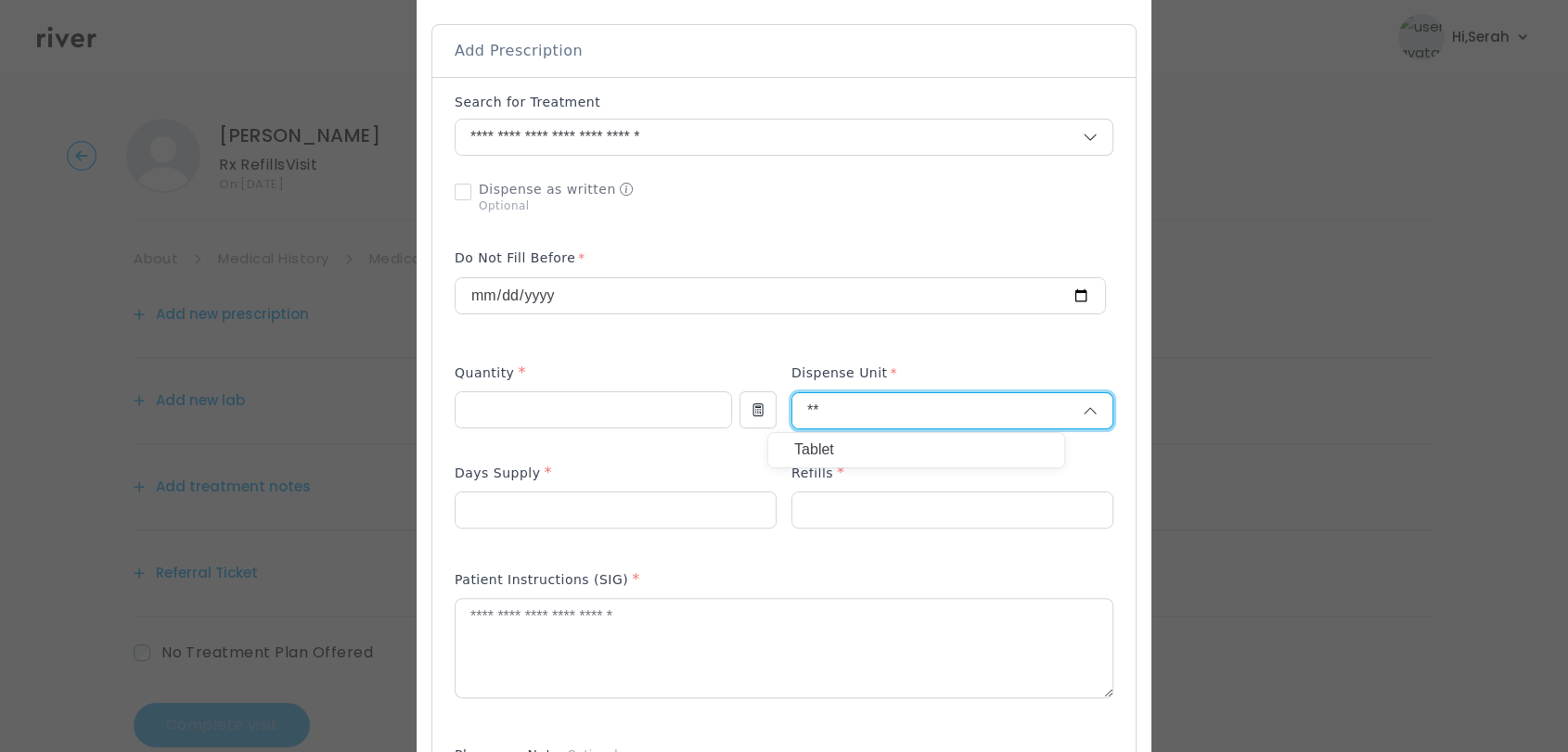
type input "**"
click at [837, 438] on p "Tablet" at bounding box center [916, 451] width 244 height 27
click at [633, 498] on input "number" at bounding box center [615, 510] width 320 height 35
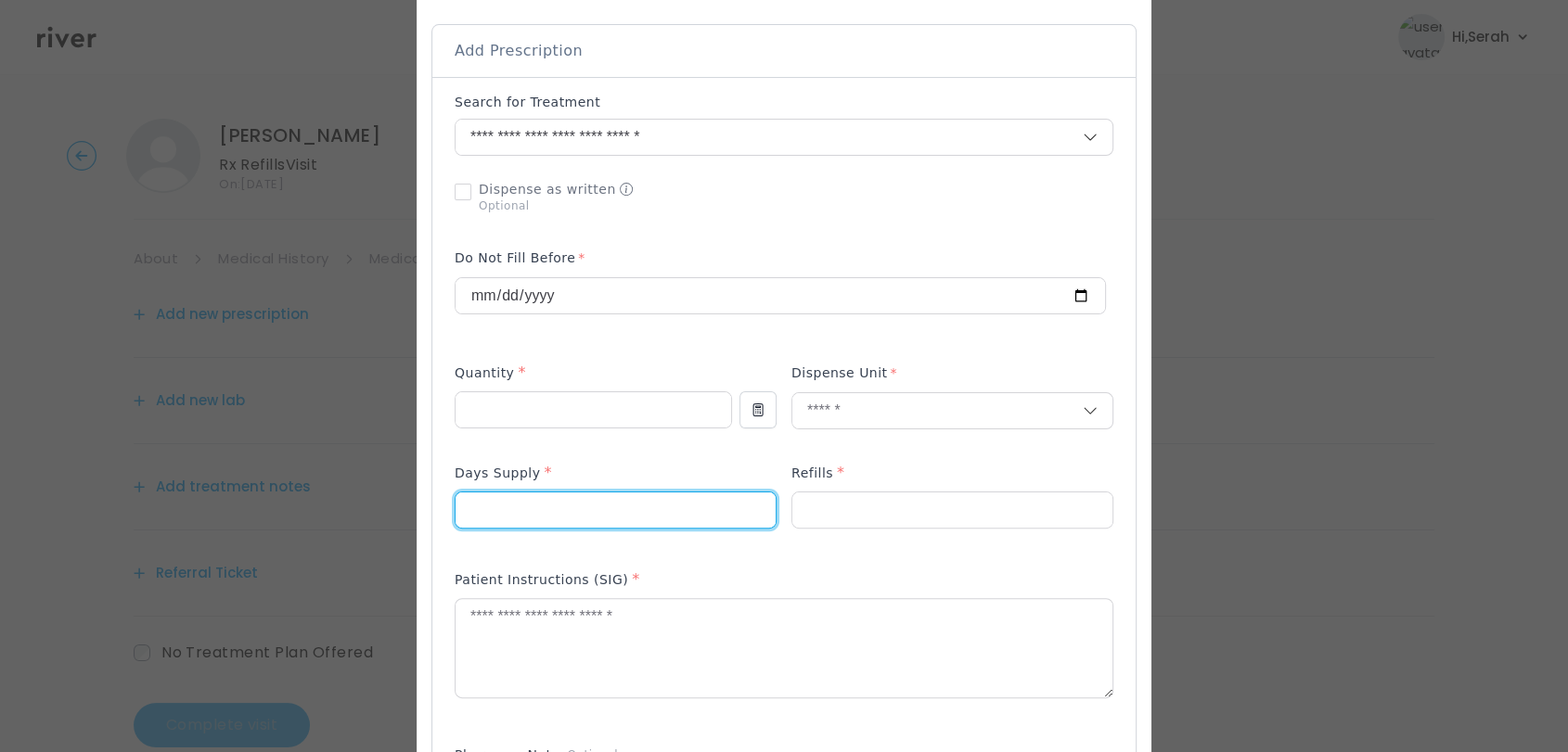
type input "**"
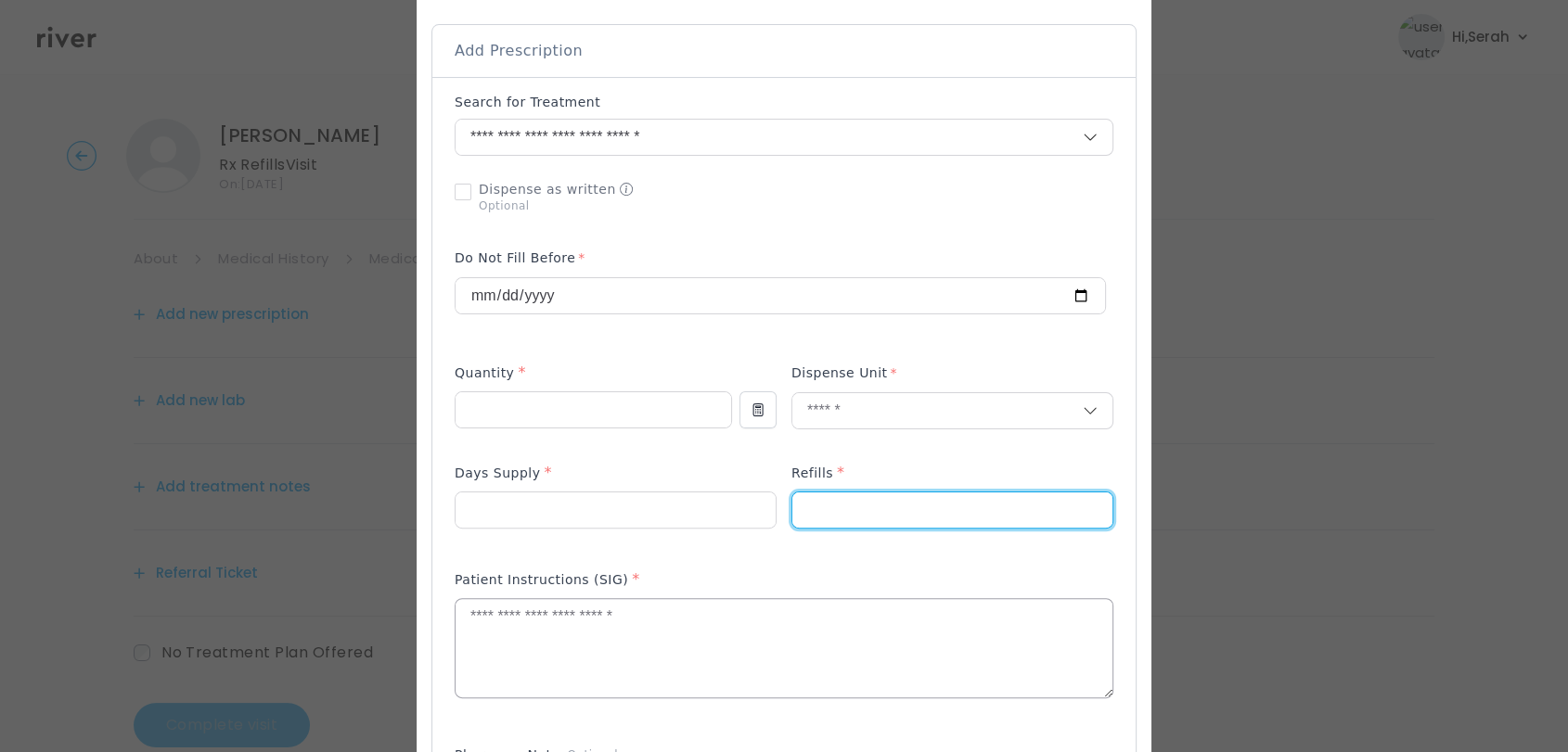
type input "*"
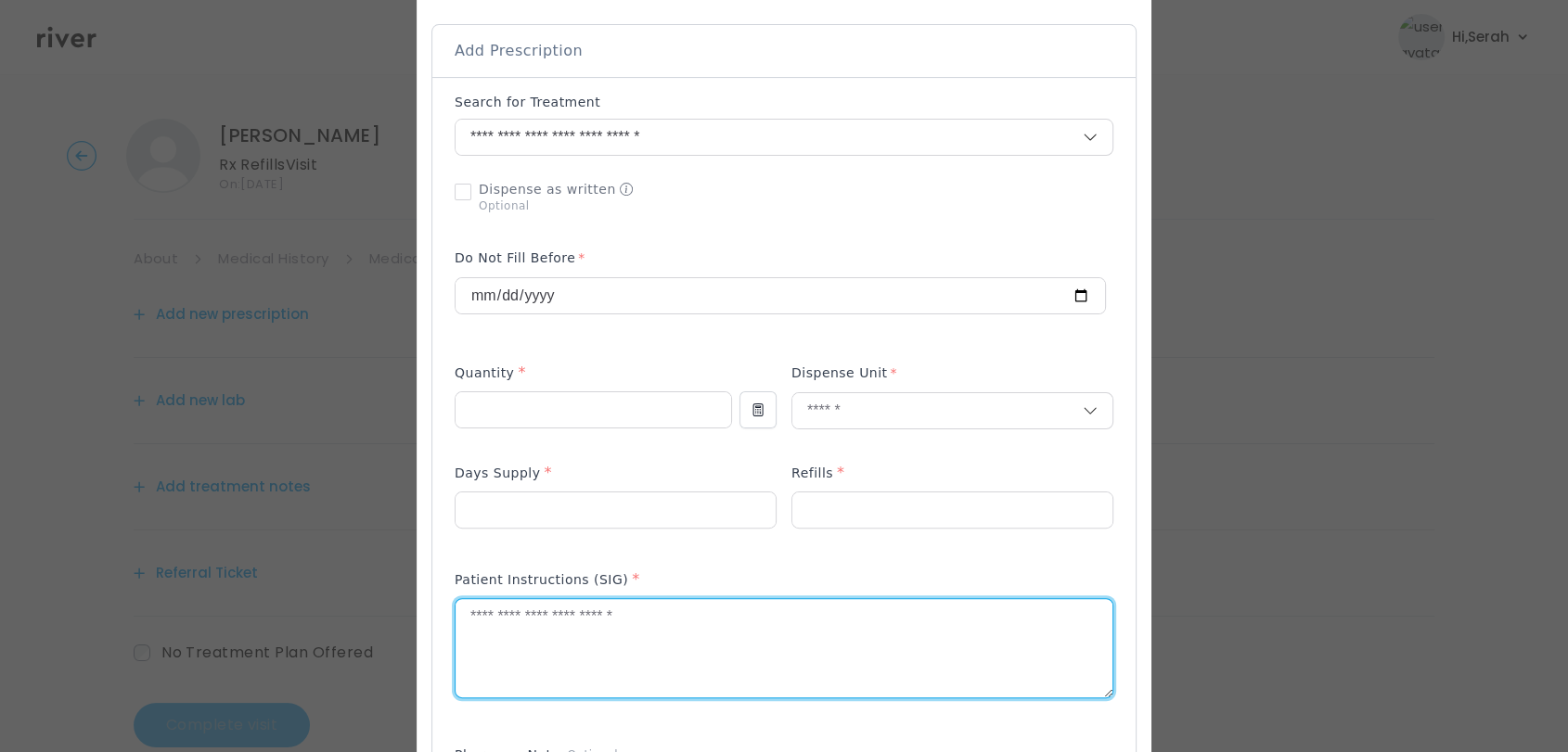
click at [607, 641] on textarea at bounding box center [784, 648] width 656 height 99
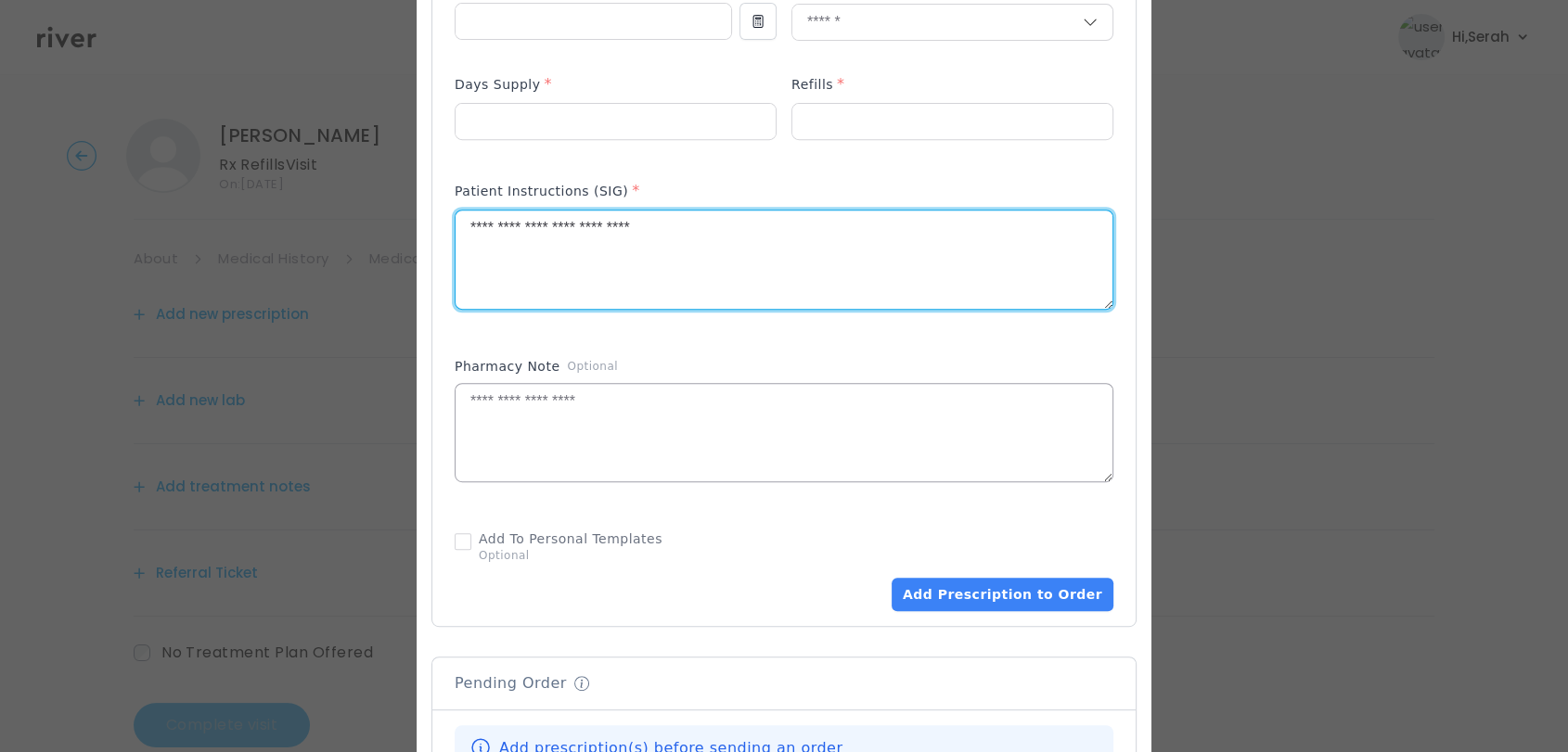
scroll to position [787, 0]
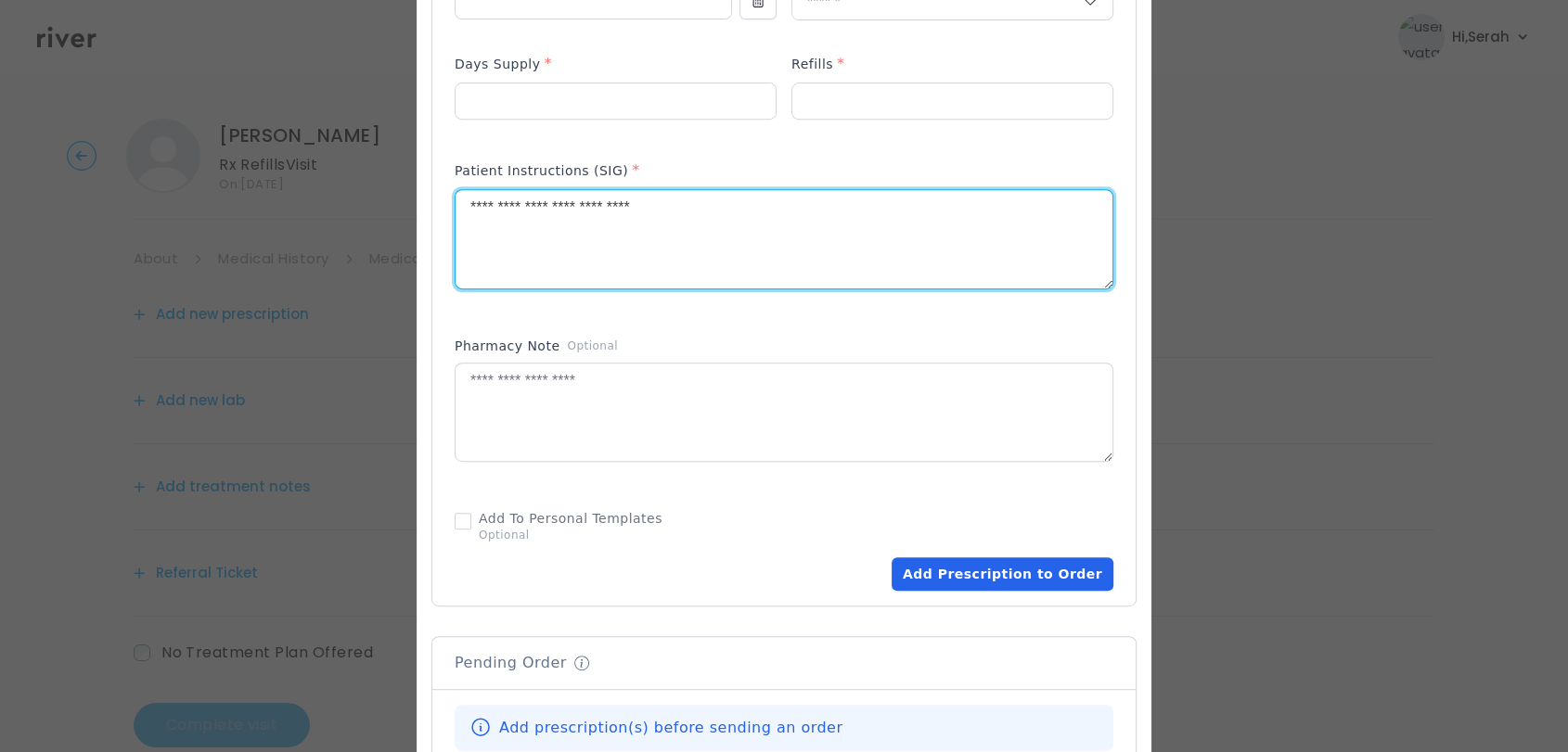
type textarea "**********"
click at [982, 565] on button "Add Prescription to Order" at bounding box center [1002, 574] width 222 height 33
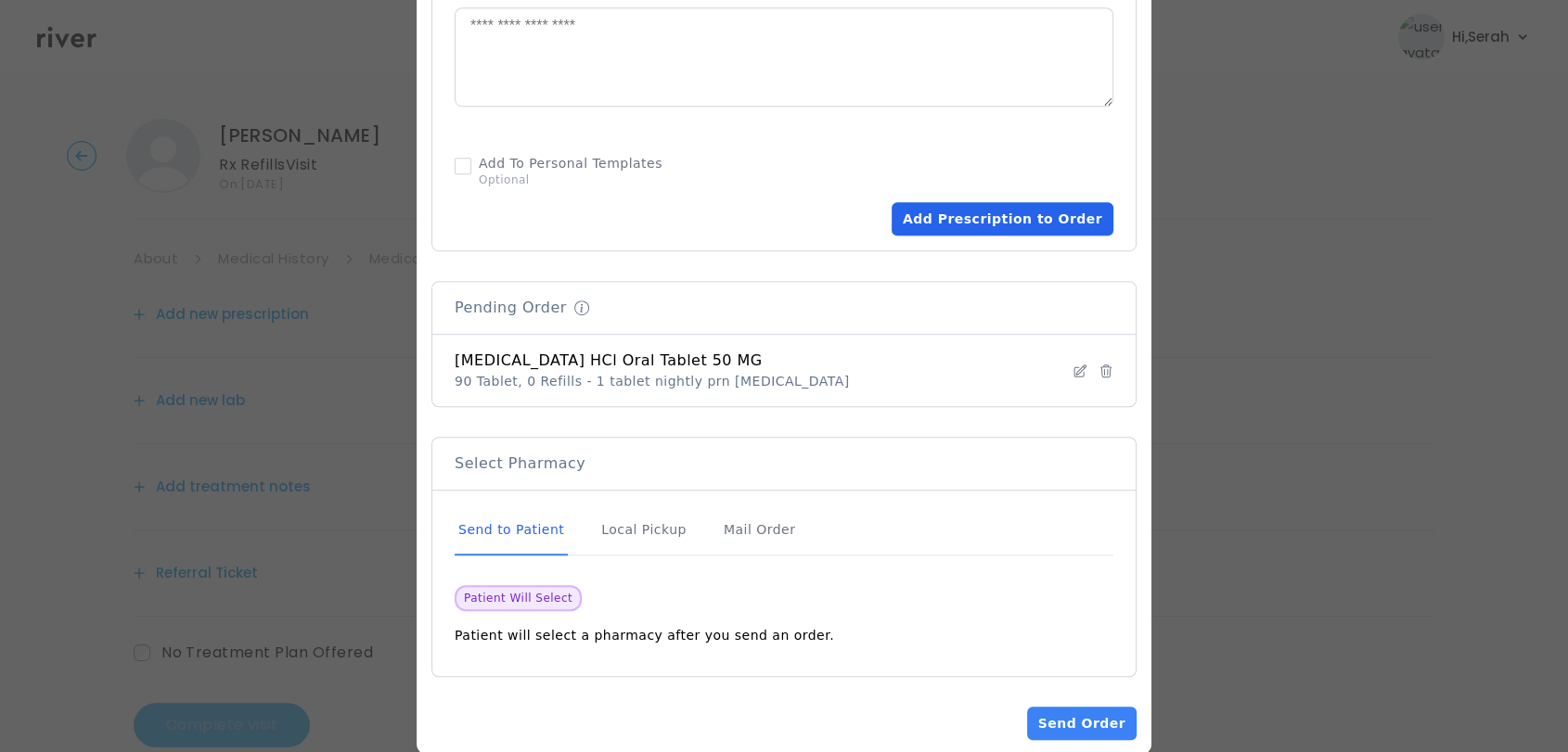
scroll to position [1158, 0]
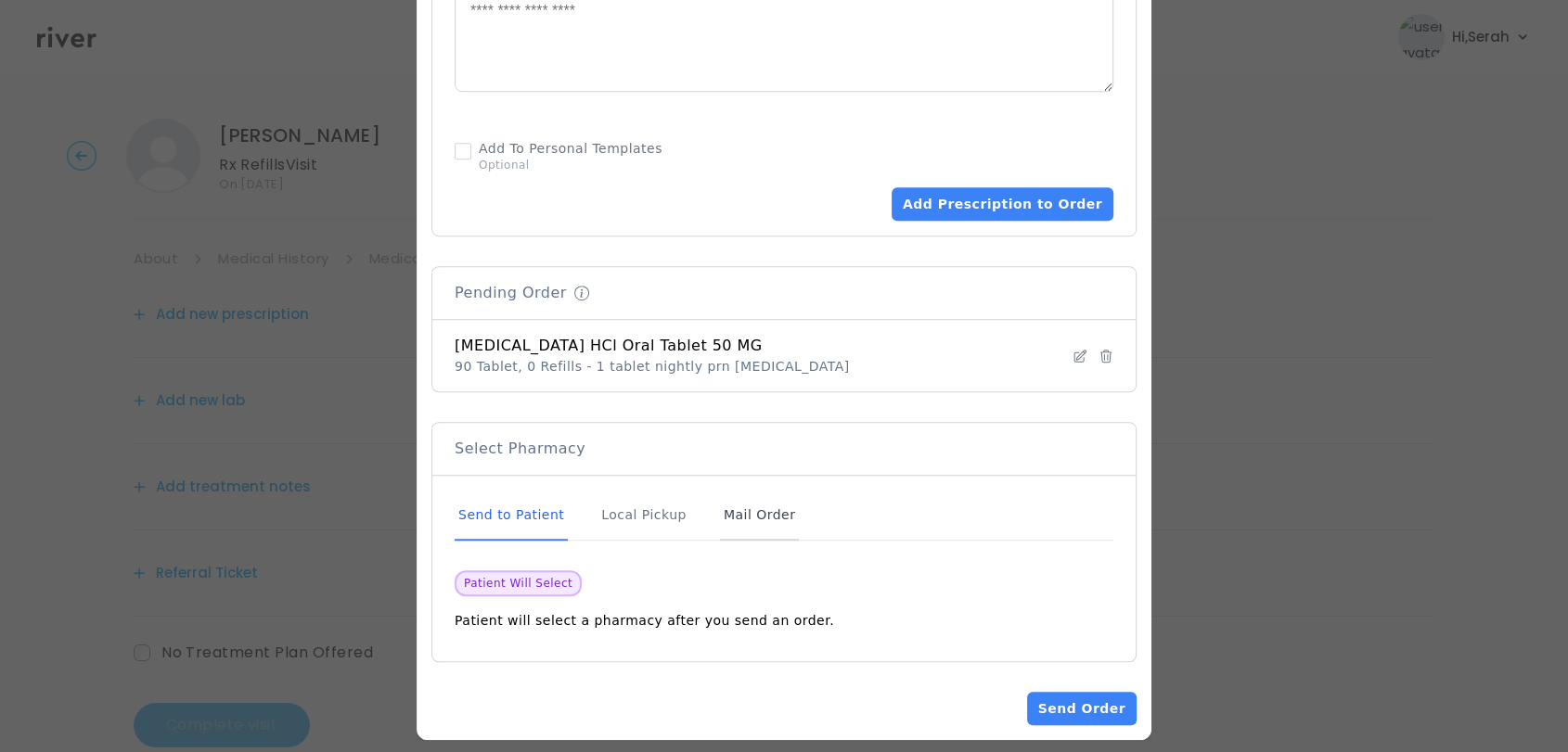
click at [772, 506] on div "Mail Order" at bounding box center [759, 515] width 79 height 50
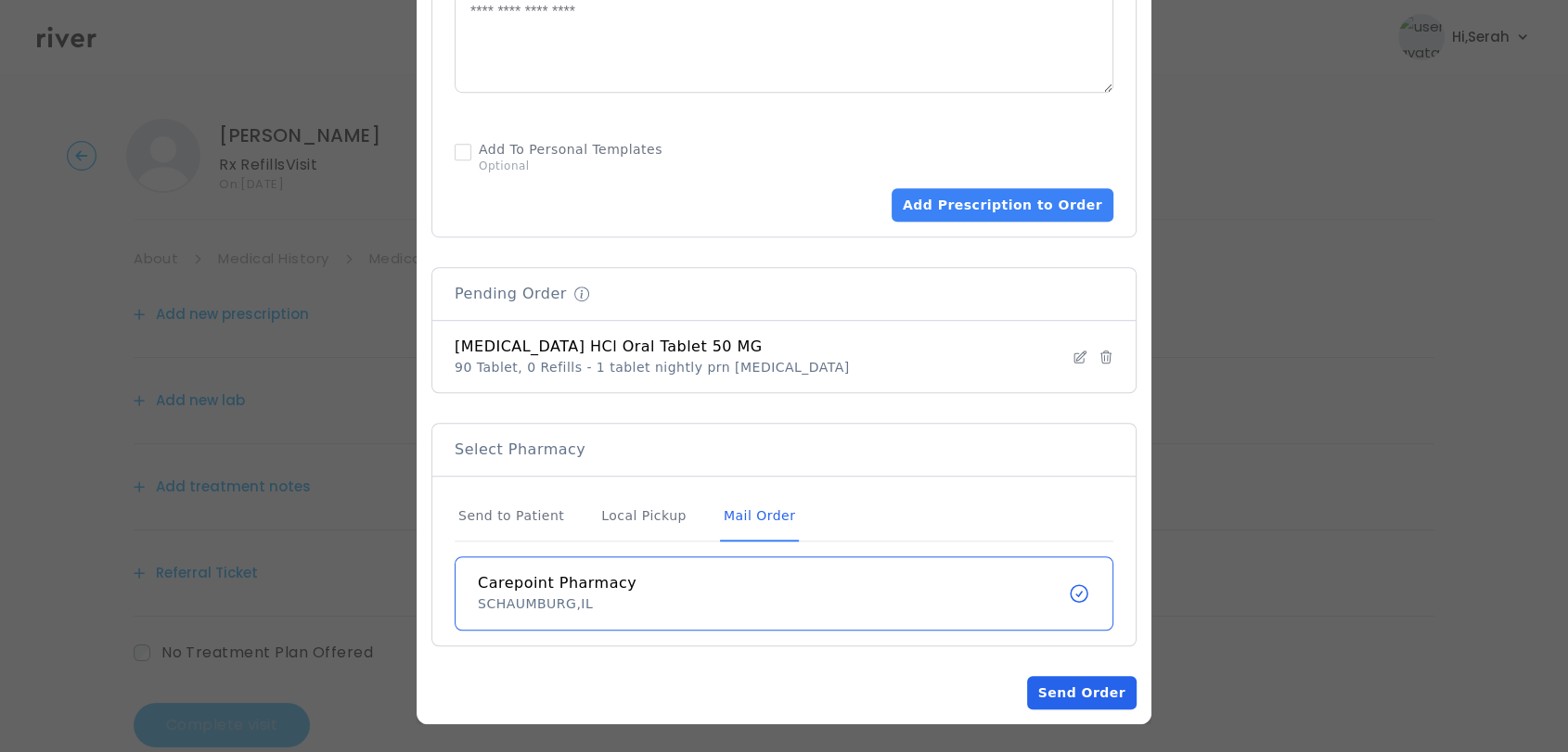
click at [1039, 687] on button "Send Order" at bounding box center [1082, 692] width 110 height 33
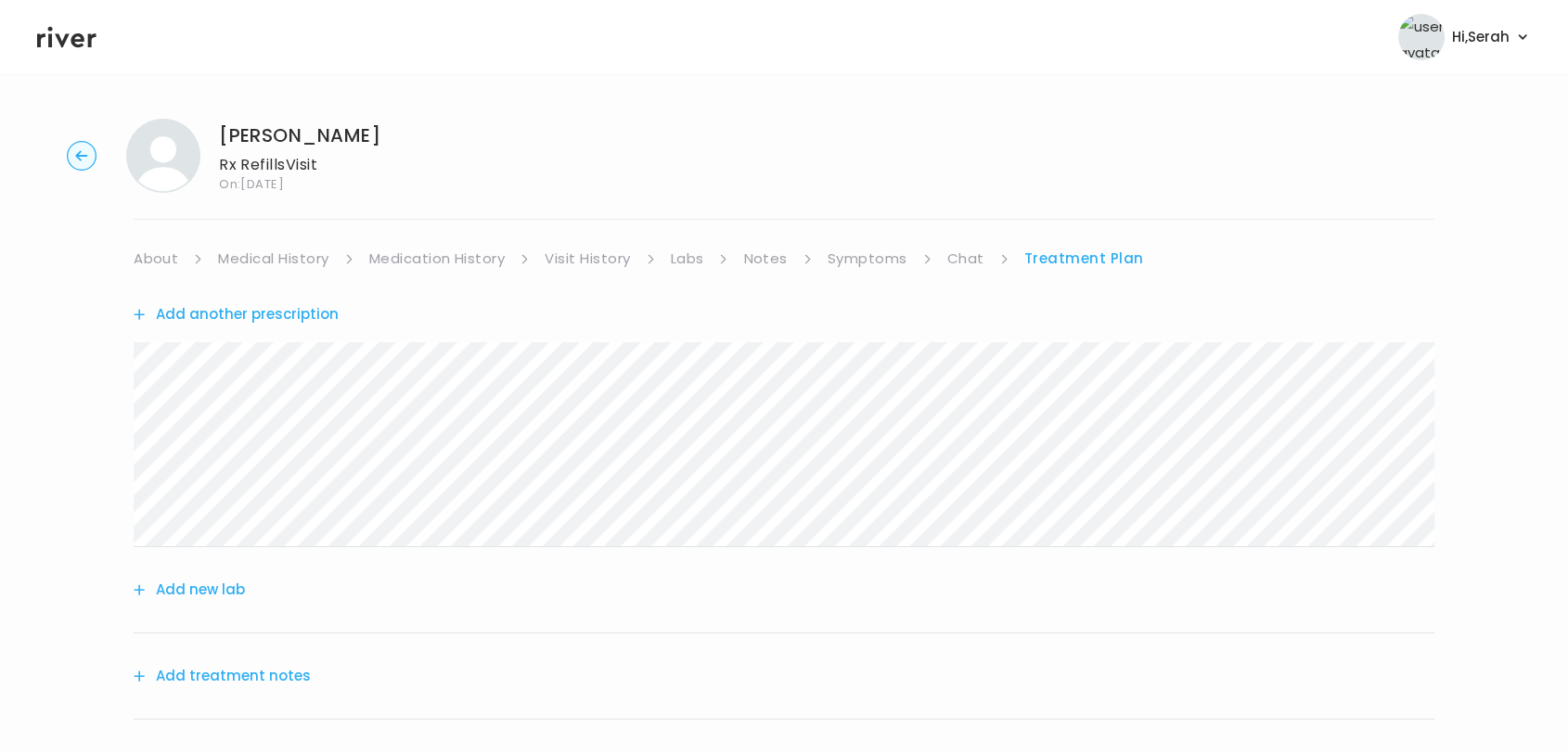
scroll to position [229, 0]
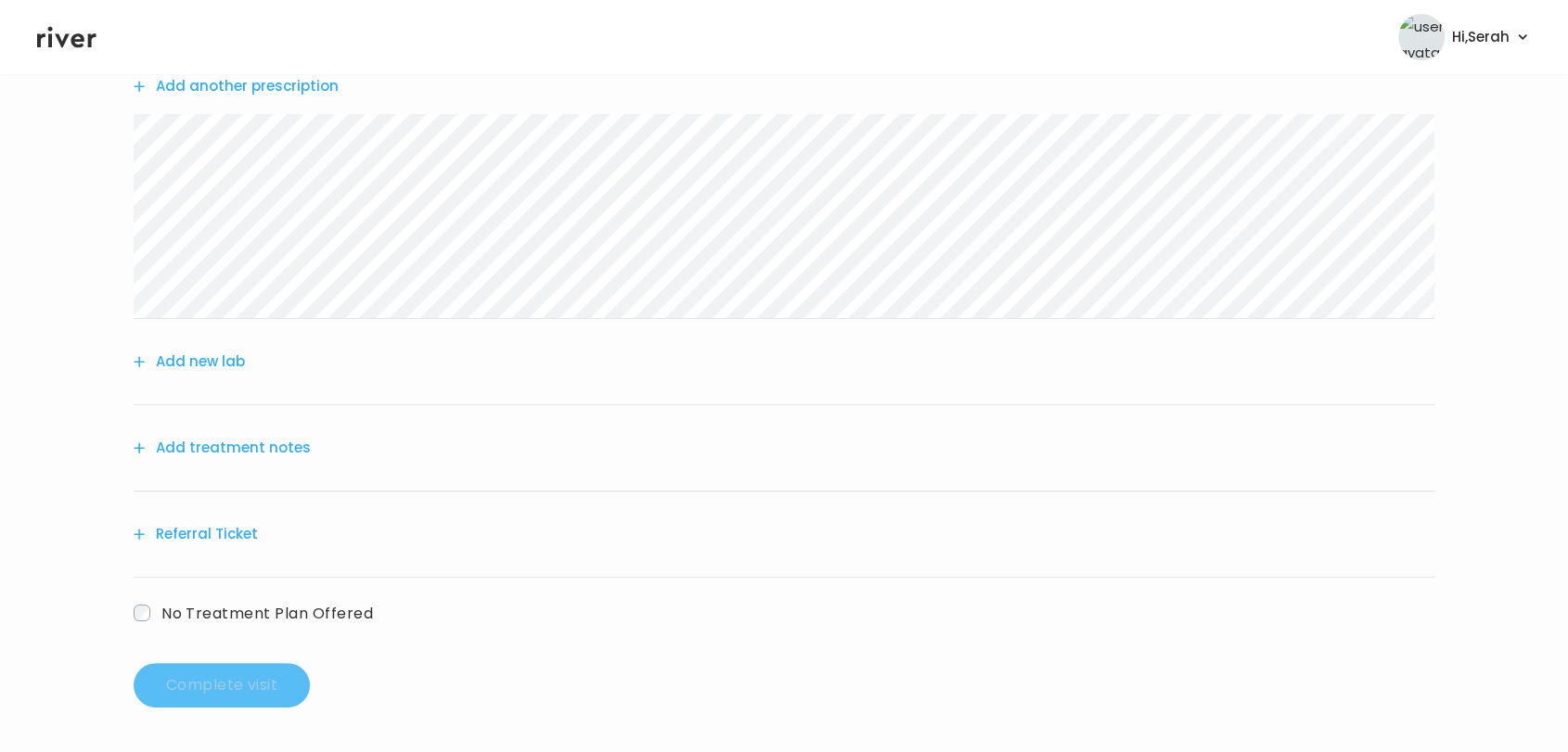
click at [213, 447] on button "Add treatment notes" at bounding box center [222, 448] width 177 height 26
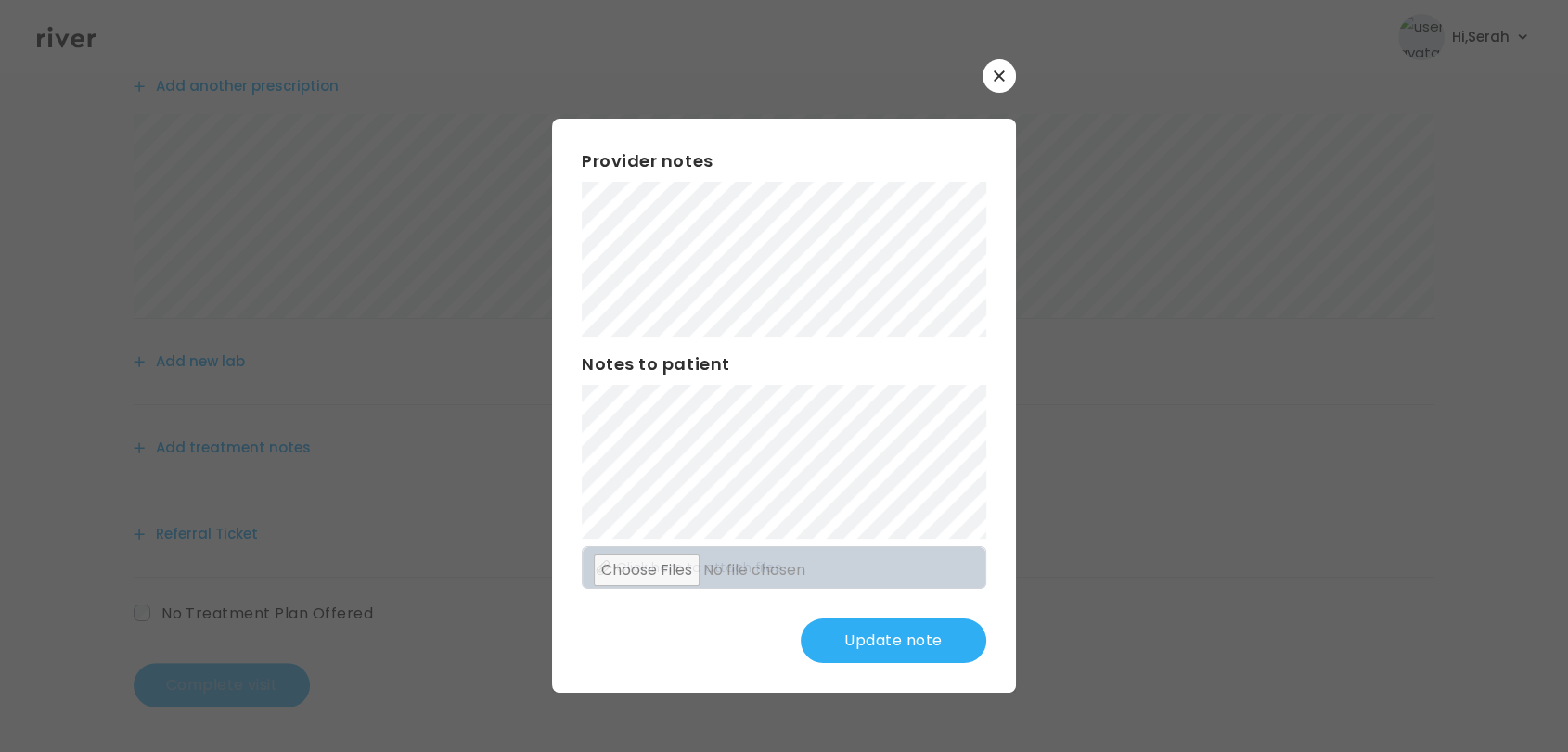
click at [908, 642] on button "Update note" at bounding box center [893, 641] width 186 height 45
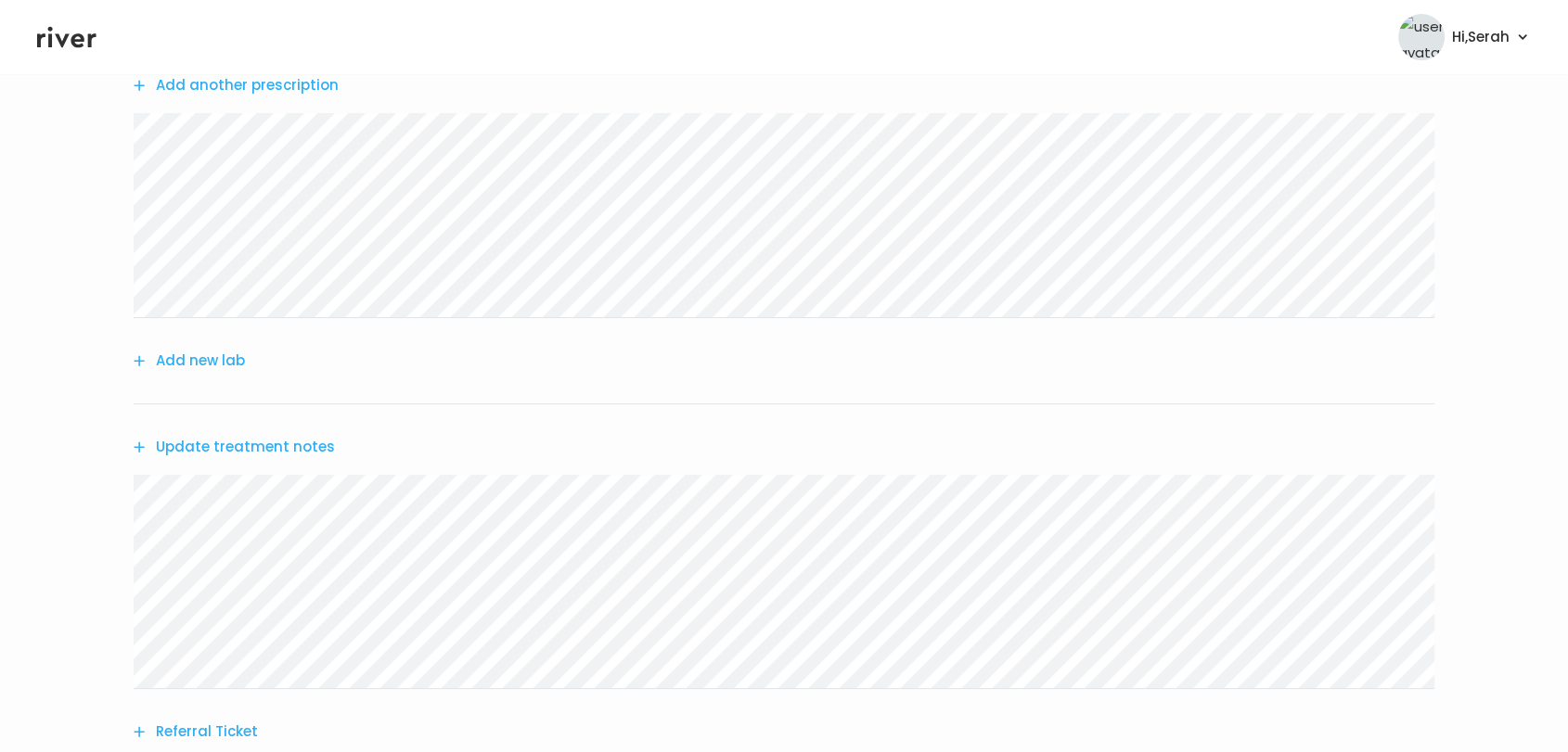
scroll to position [427, 0]
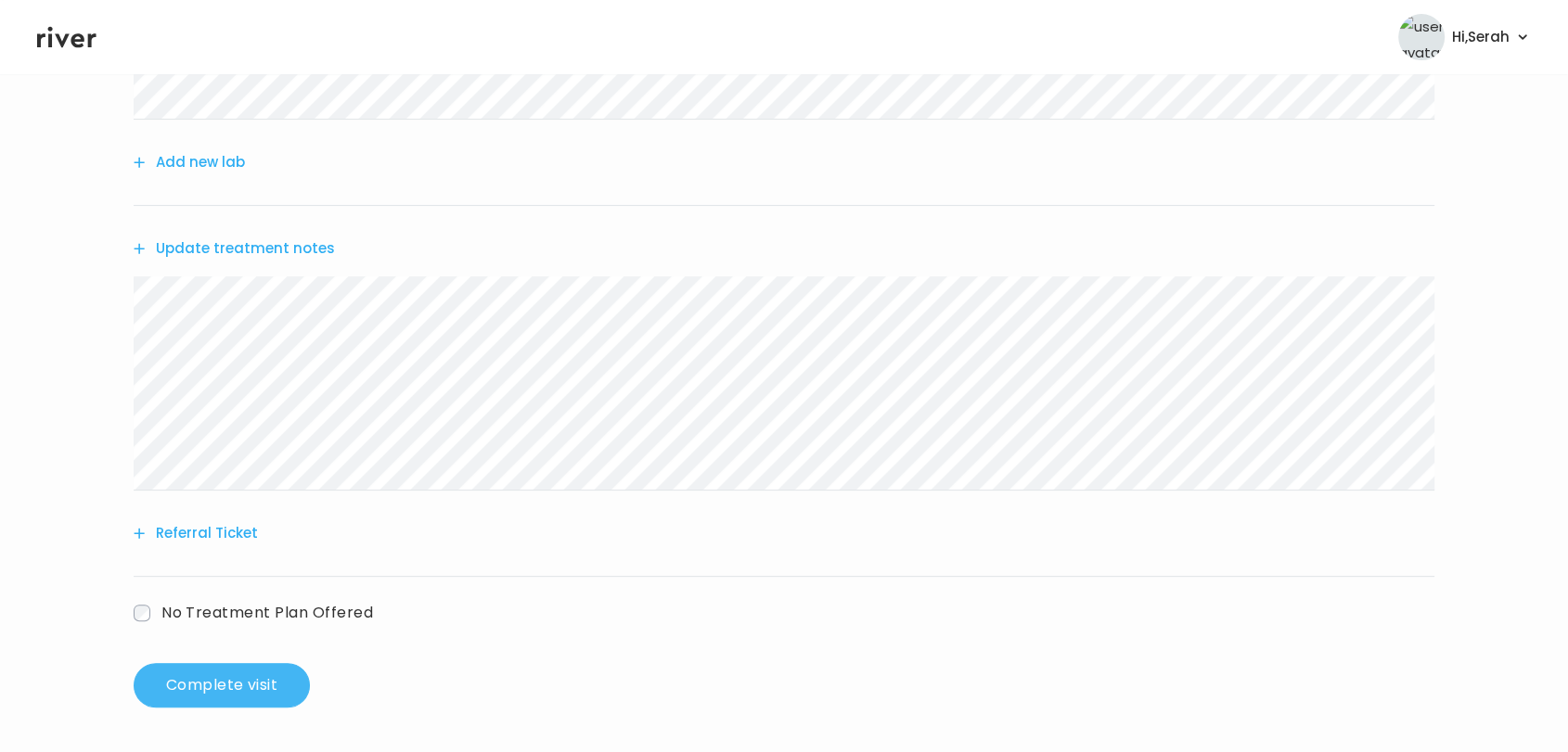
click at [194, 687] on button "Complete visit" at bounding box center [222, 686] width 176 height 45
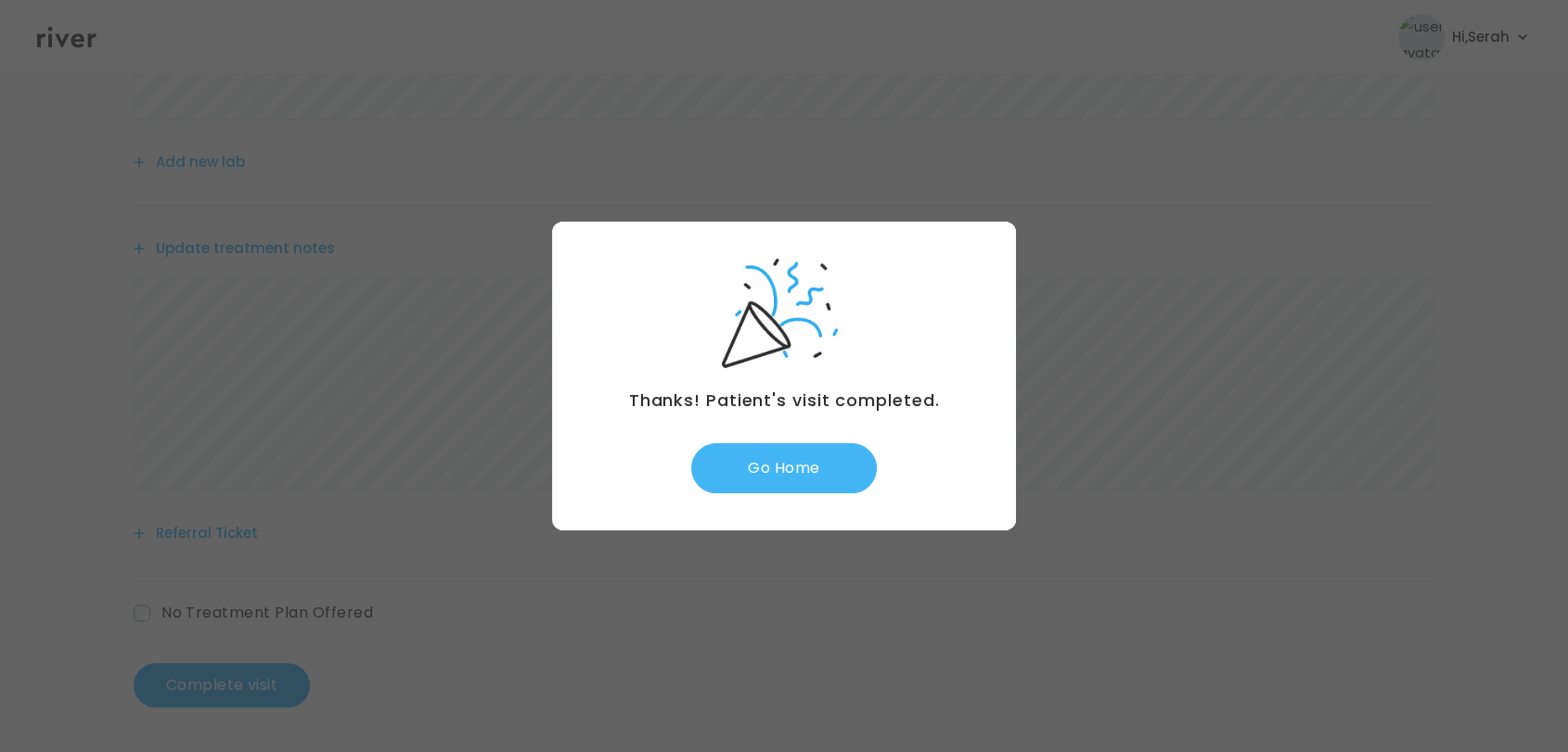
click at [824, 465] on button "Go Home" at bounding box center [784, 467] width 186 height 50
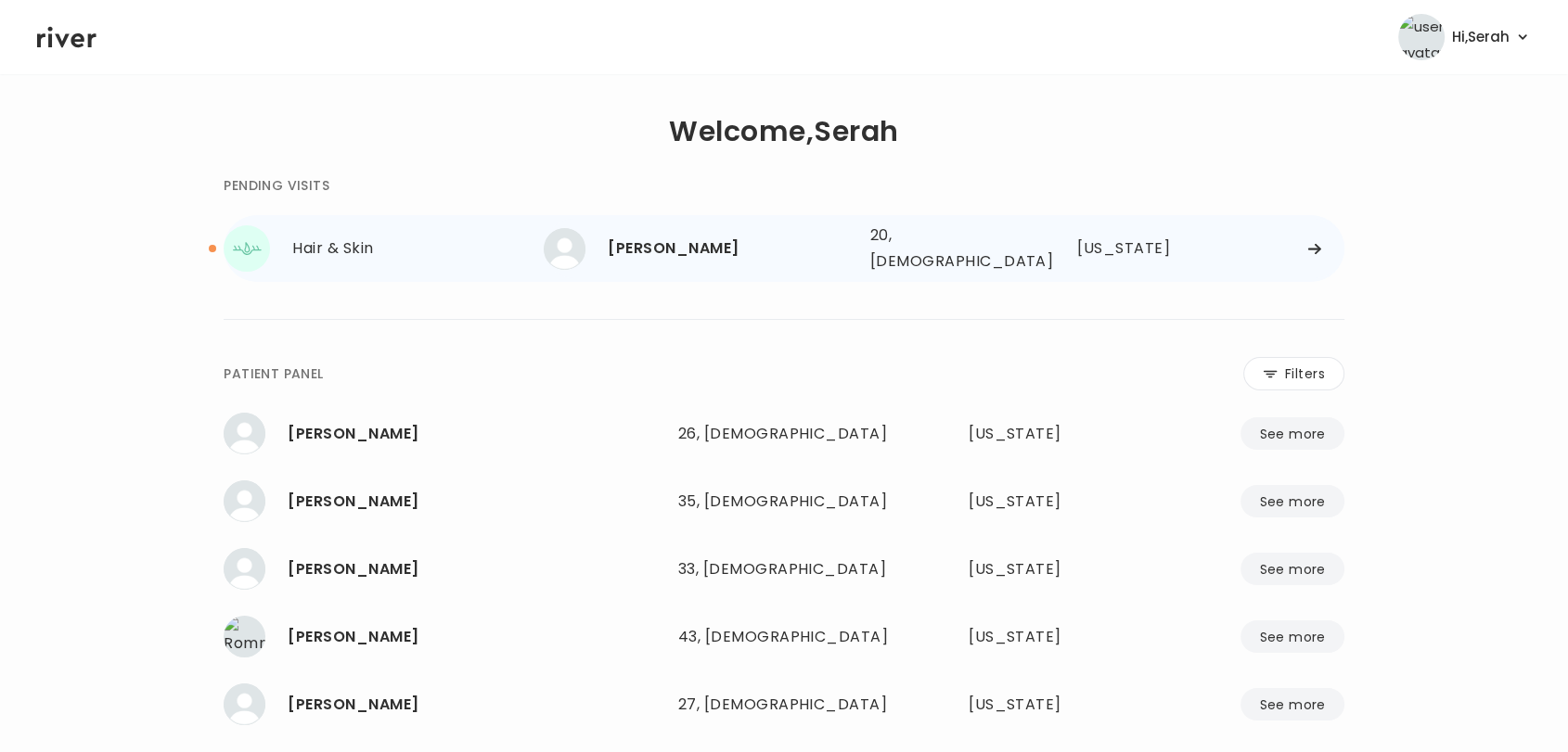
click at [656, 246] on div "[PERSON_NAME]" at bounding box center [731, 248] width 246 height 26
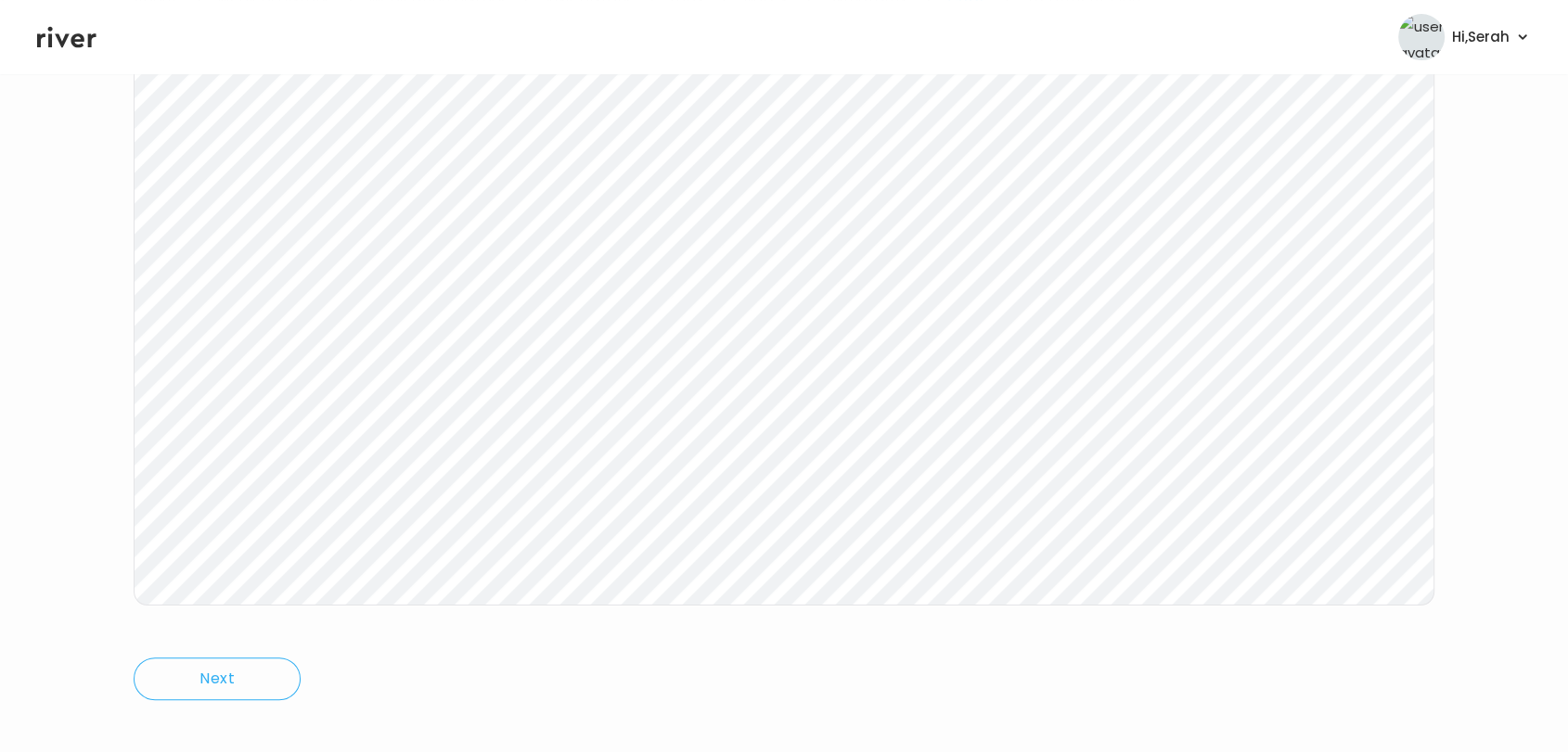
scroll to position [262, 0]
